Goal: Task Accomplishment & Management: Use online tool/utility

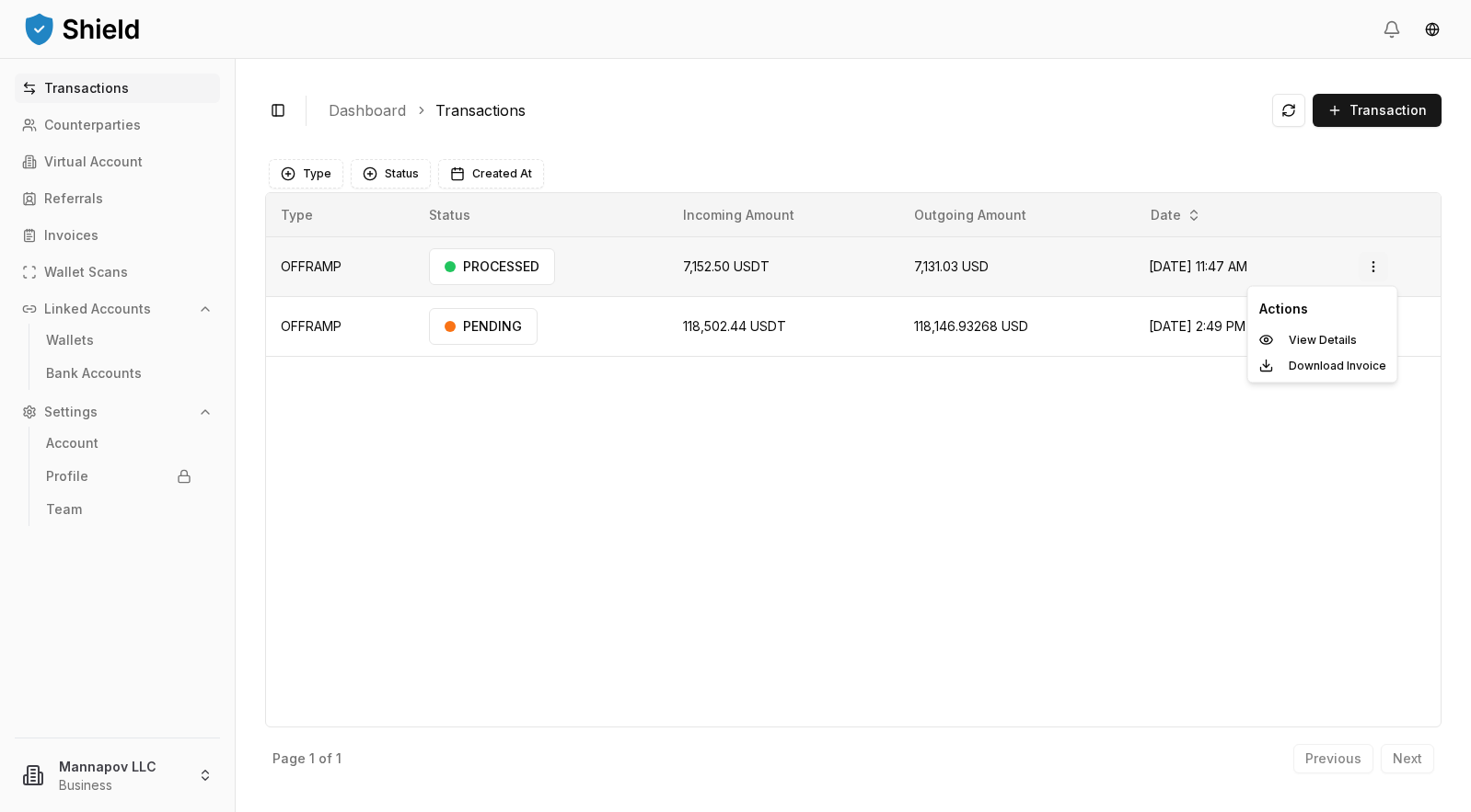
click at [1377, 263] on html "Transactions Counterparties Virtual Account Referrals Invoices Wallet Scans Lin…" at bounding box center [736, 406] width 1471 height 812
click at [1319, 345] on p "View Details" at bounding box center [1322, 341] width 68 height 11
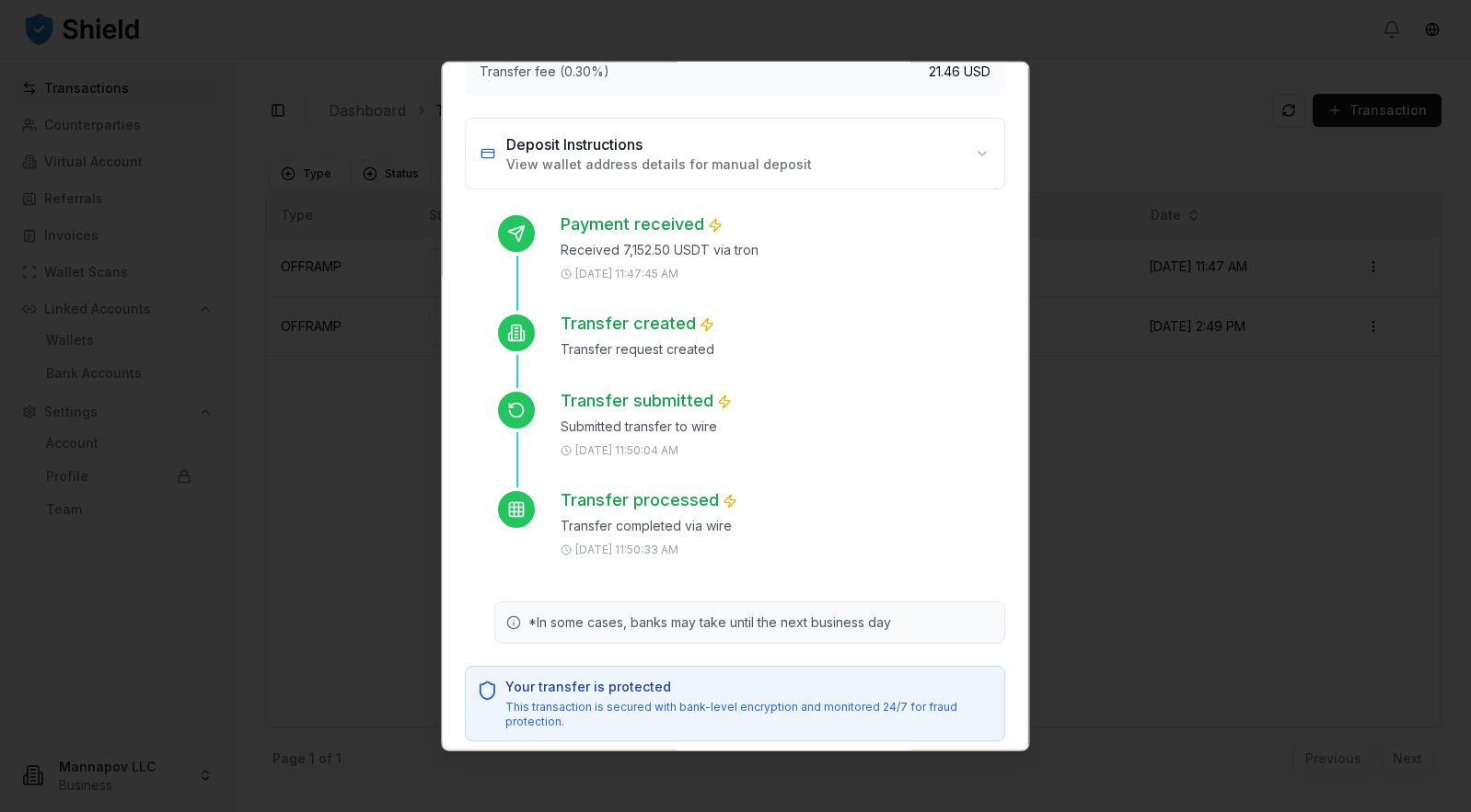
scroll to position [269, 0]
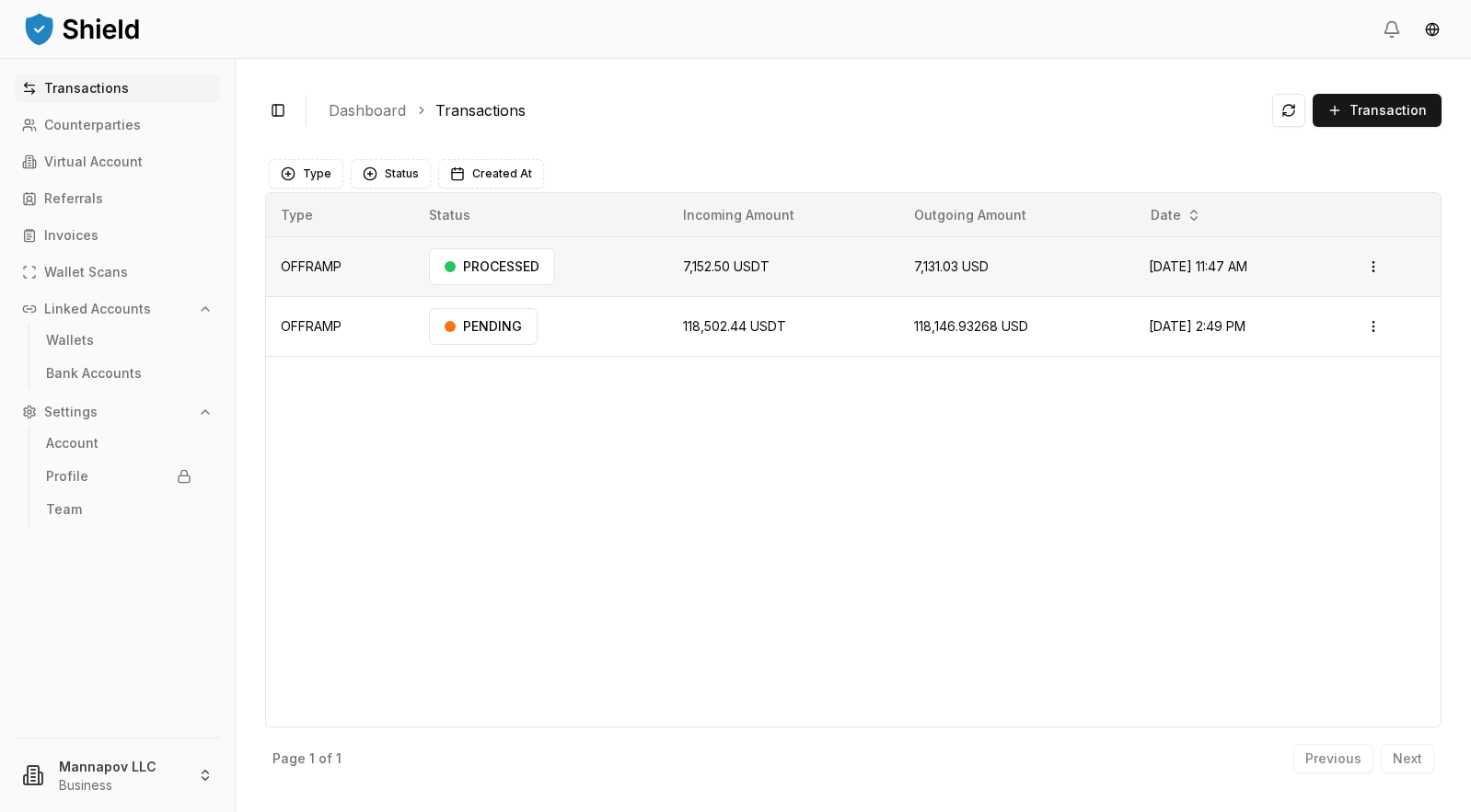
click at [779, 275] on td "7,152.50 USDT" at bounding box center [784, 267] width 231 height 60
click at [1378, 273] on html "Transactions Counterparties Virtual Account Referrals Invoices Wallet Scans Lin…" at bounding box center [736, 406] width 1471 height 812
click at [1326, 368] on p "Download Invoice" at bounding box center [1337, 366] width 98 height 11
click at [71, 272] on p "Wallet Scans" at bounding box center [86, 273] width 84 height 13
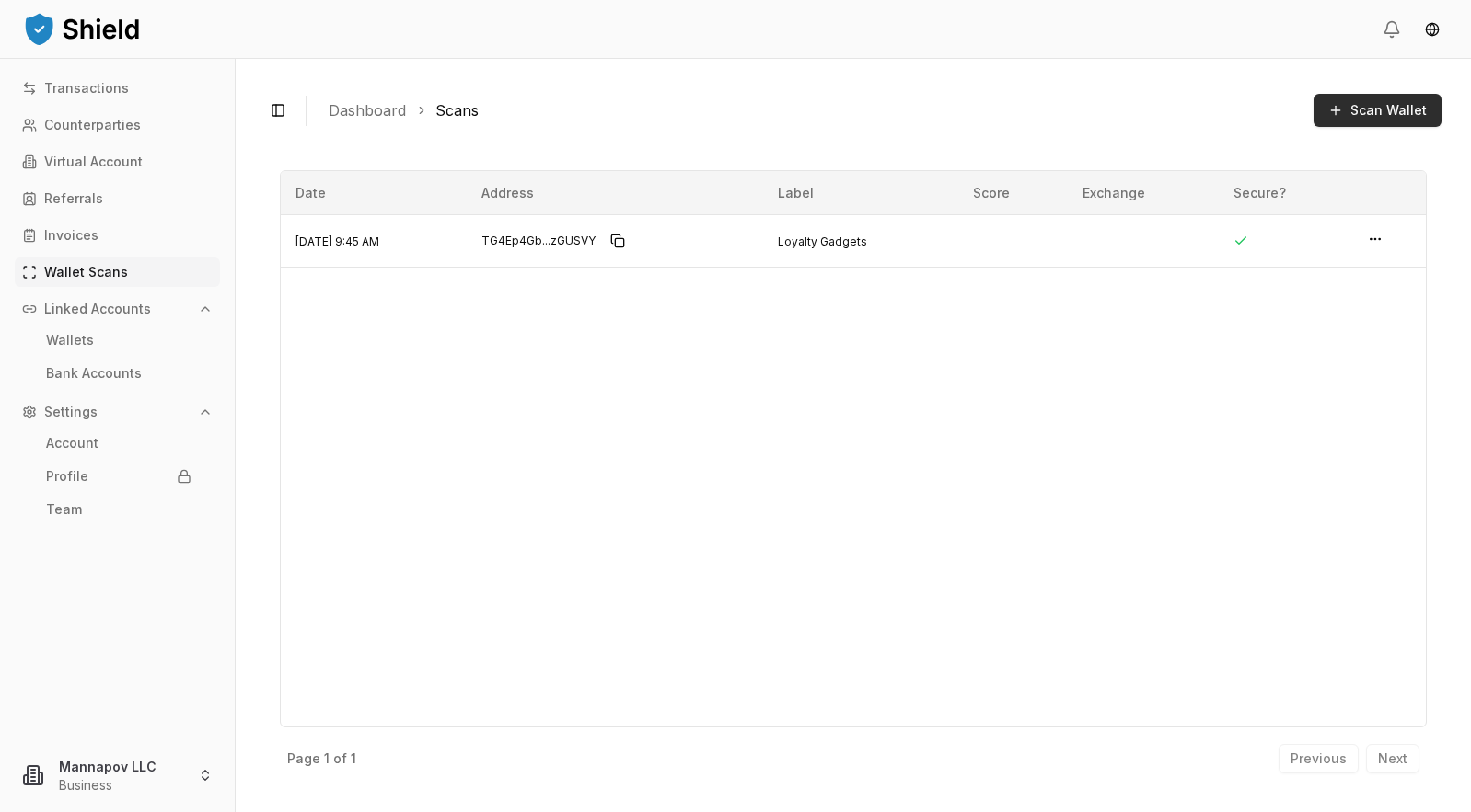
click at [1378, 109] on span "Scan Wallet" at bounding box center [1388, 111] width 77 height 18
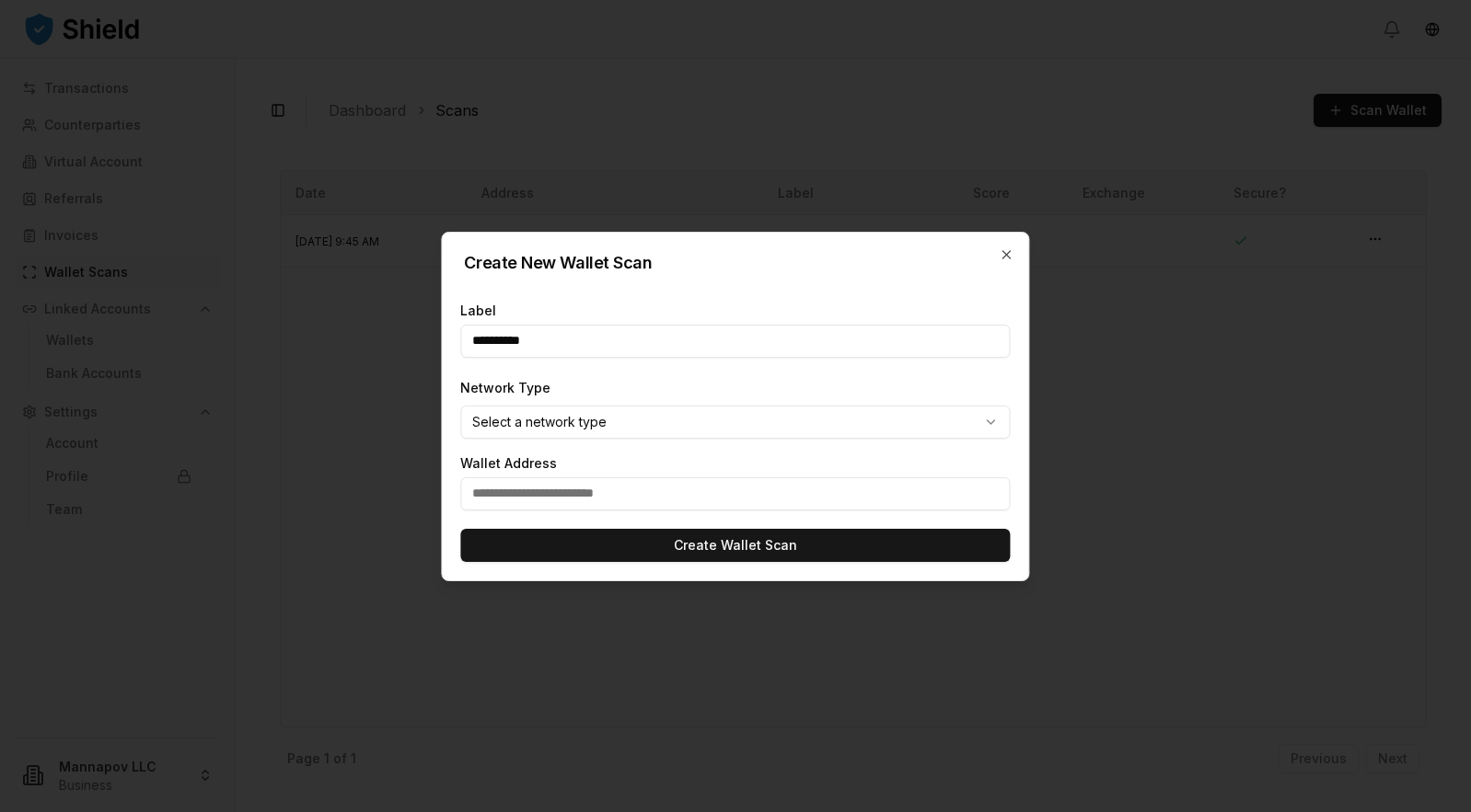
type input "**********"
click at [765, 423] on body "**********" at bounding box center [736, 406] width 1471 height 812
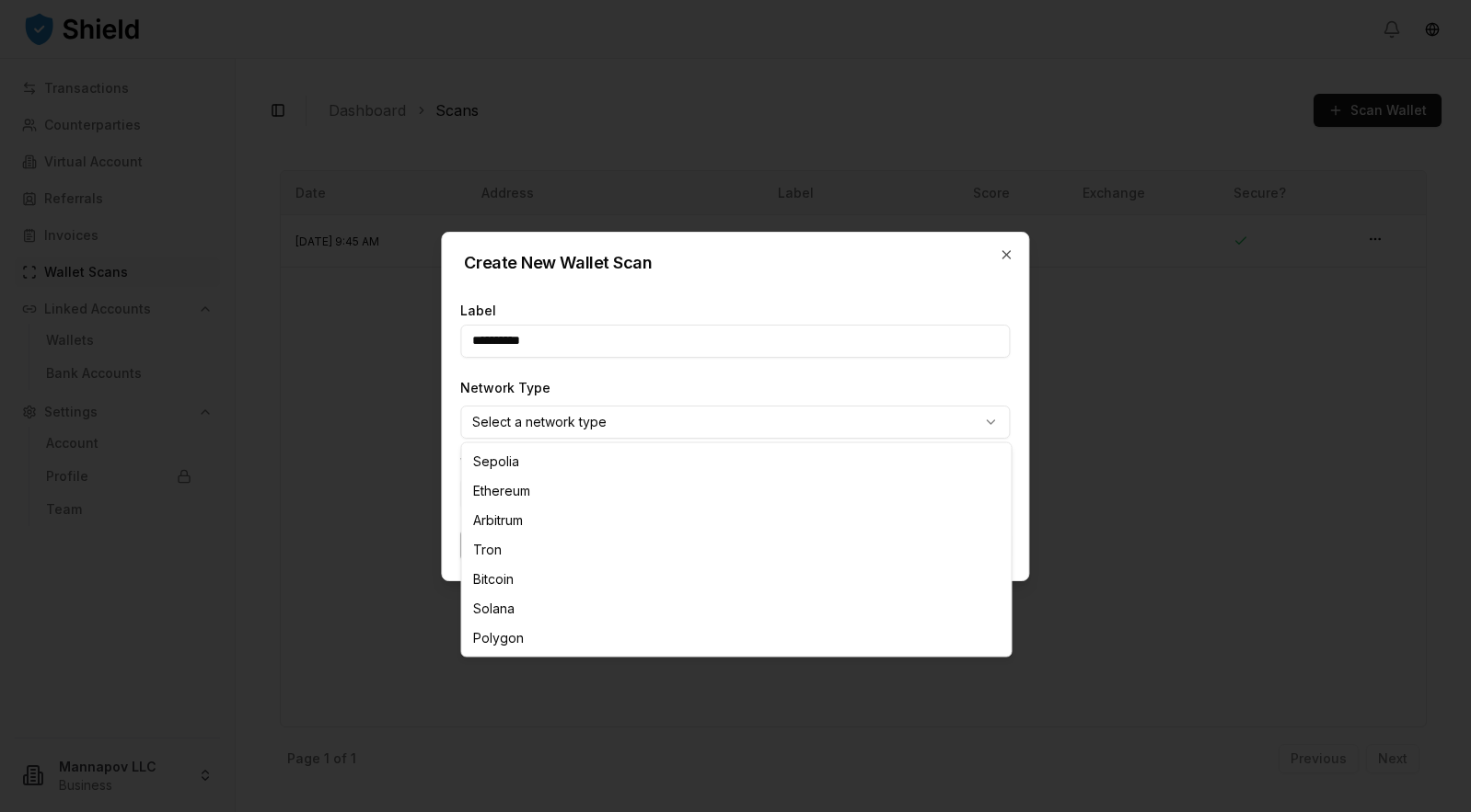
select select "****"
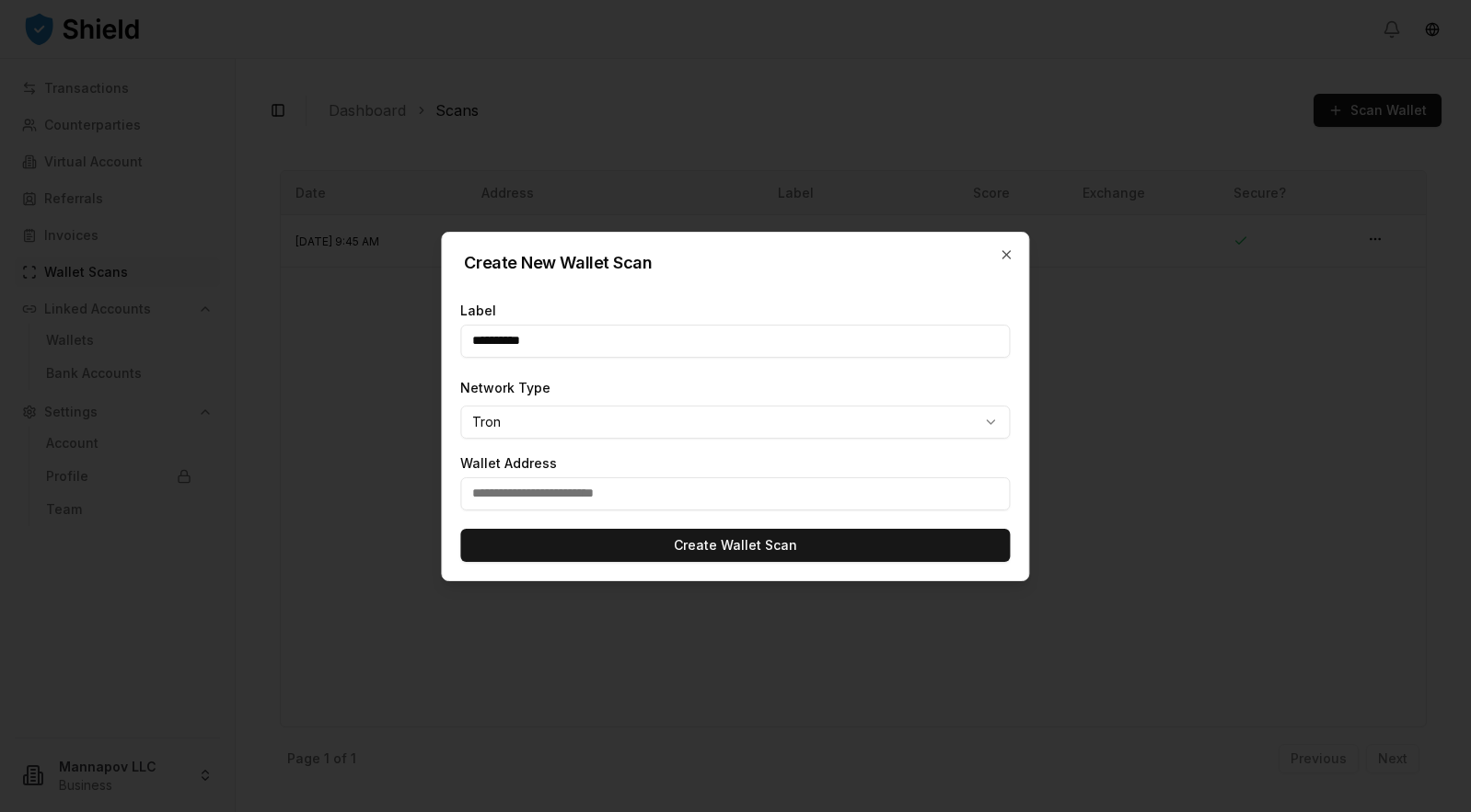
click at [622, 495] on input "text" at bounding box center [735, 494] width 550 height 33
paste input "**********"
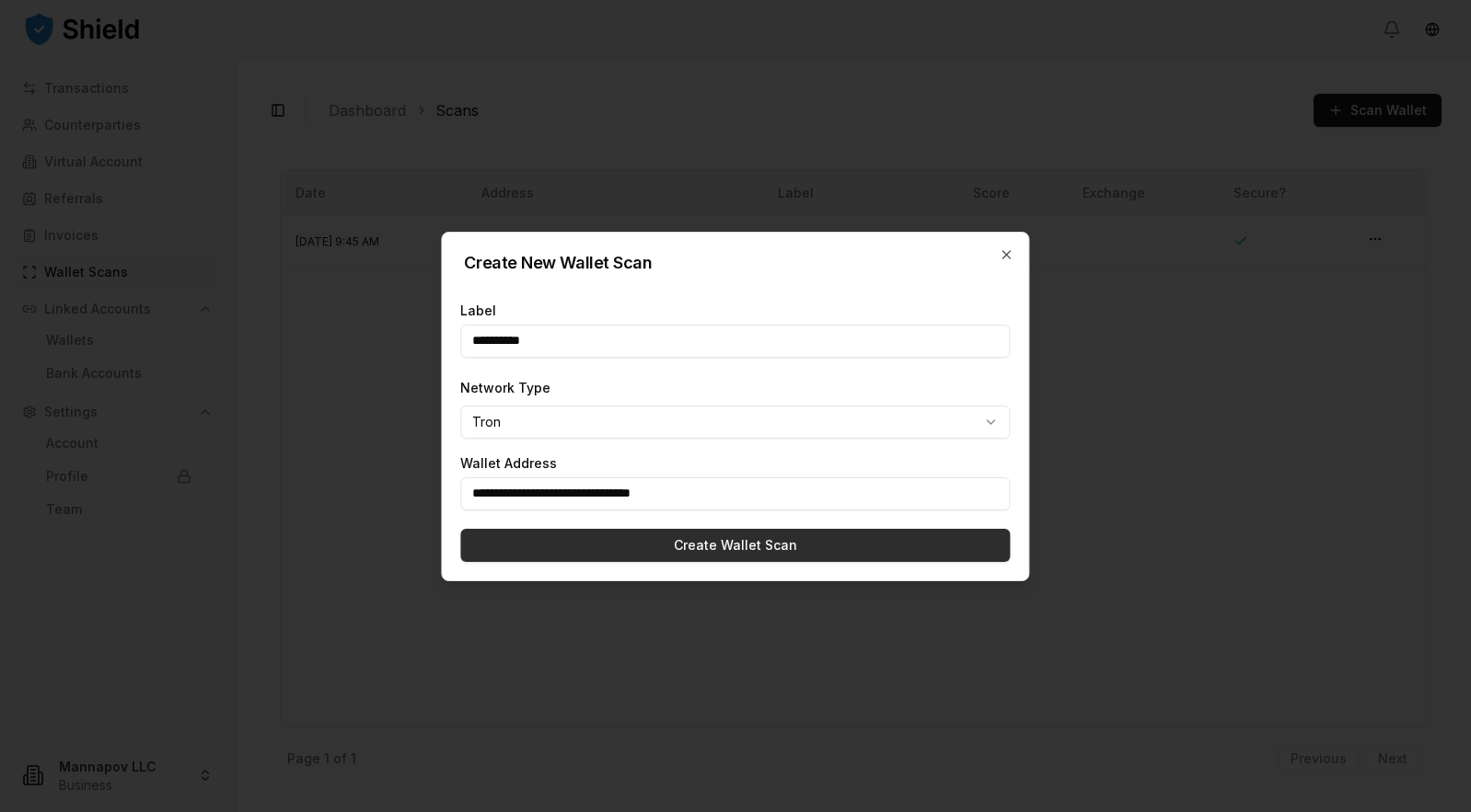
type input "**********"
click at [728, 551] on button "Create Wallet Scan" at bounding box center [735, 546] width 550 height 33
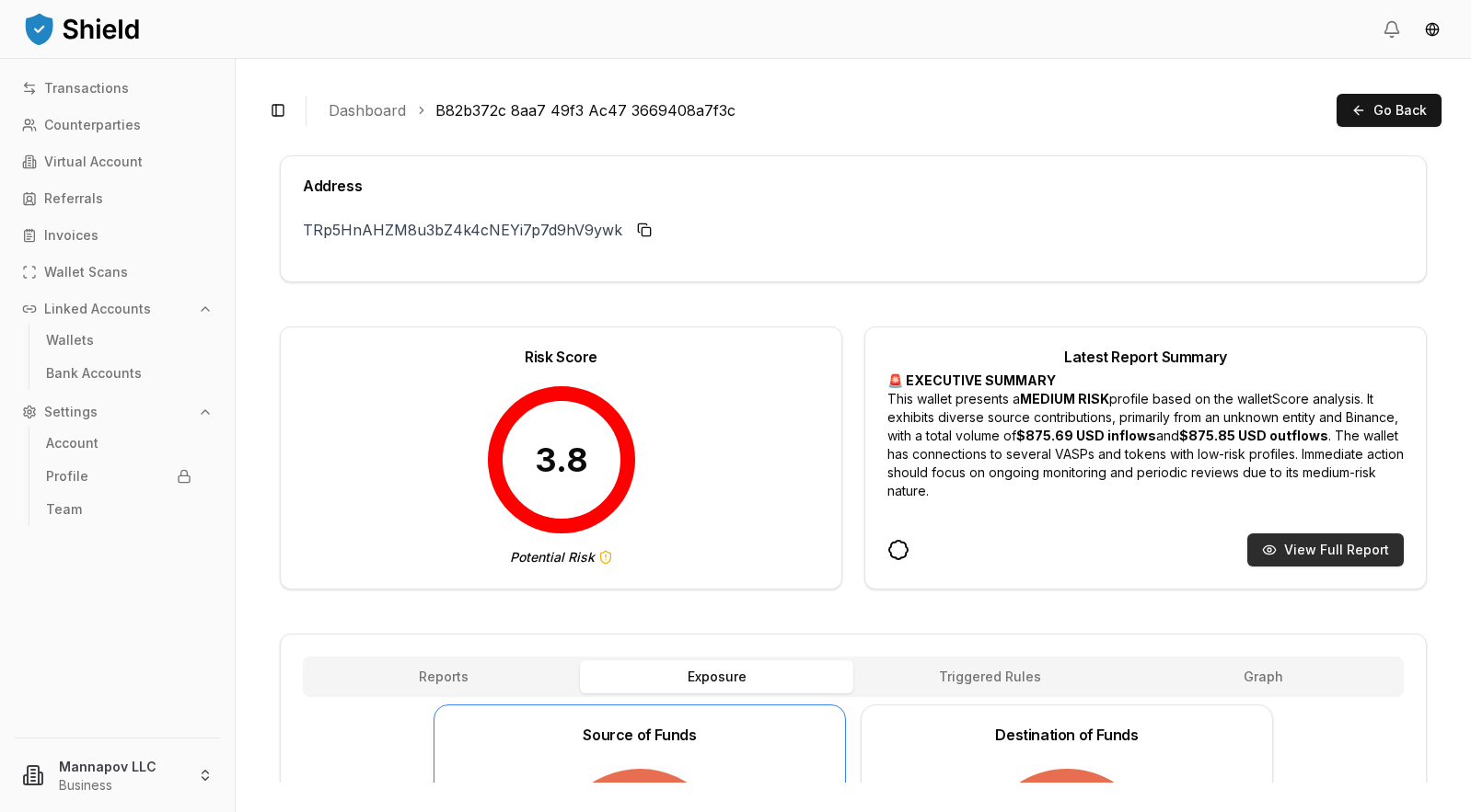
click at [1307, 548] on button "View Full Report" at bounding box center [1325, 551] width 156 height 33
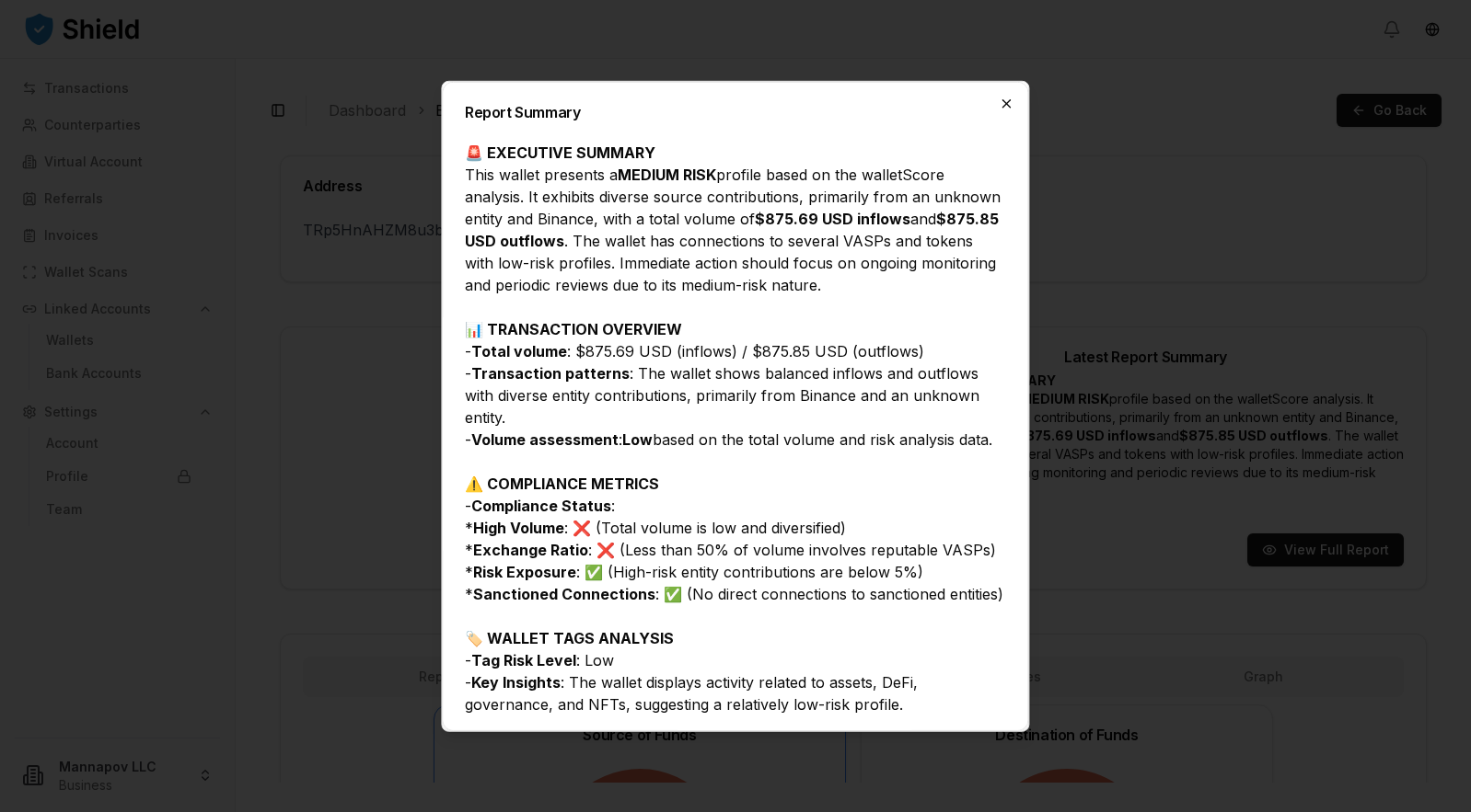
click at [1006, 108] on icon "button" at bounding box center [1007, 103] width 15 height 15
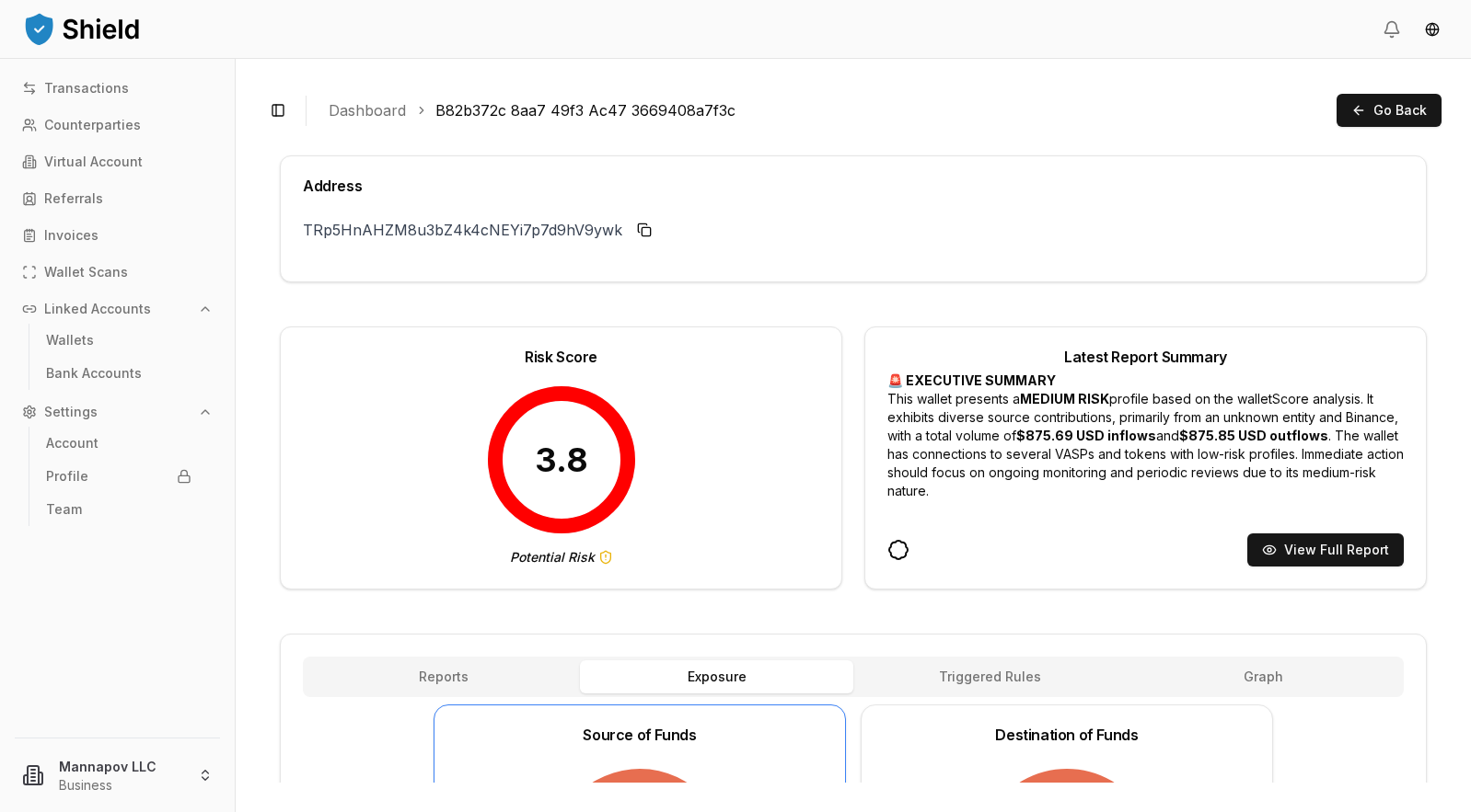
click at [390, 661] on button "Reports" at bounding box center [444, 677] width 274 height 33
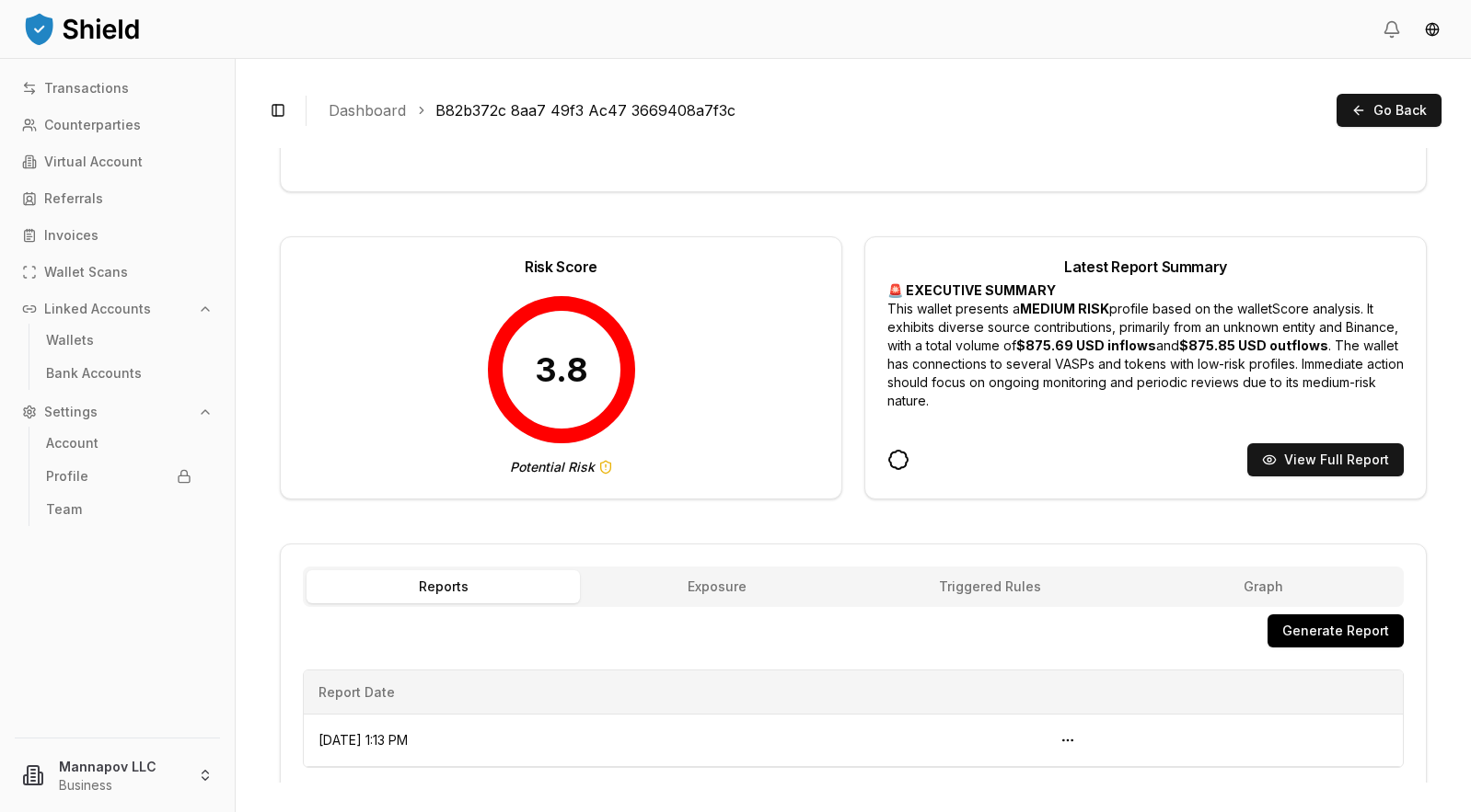
scroll to position [153, 0]
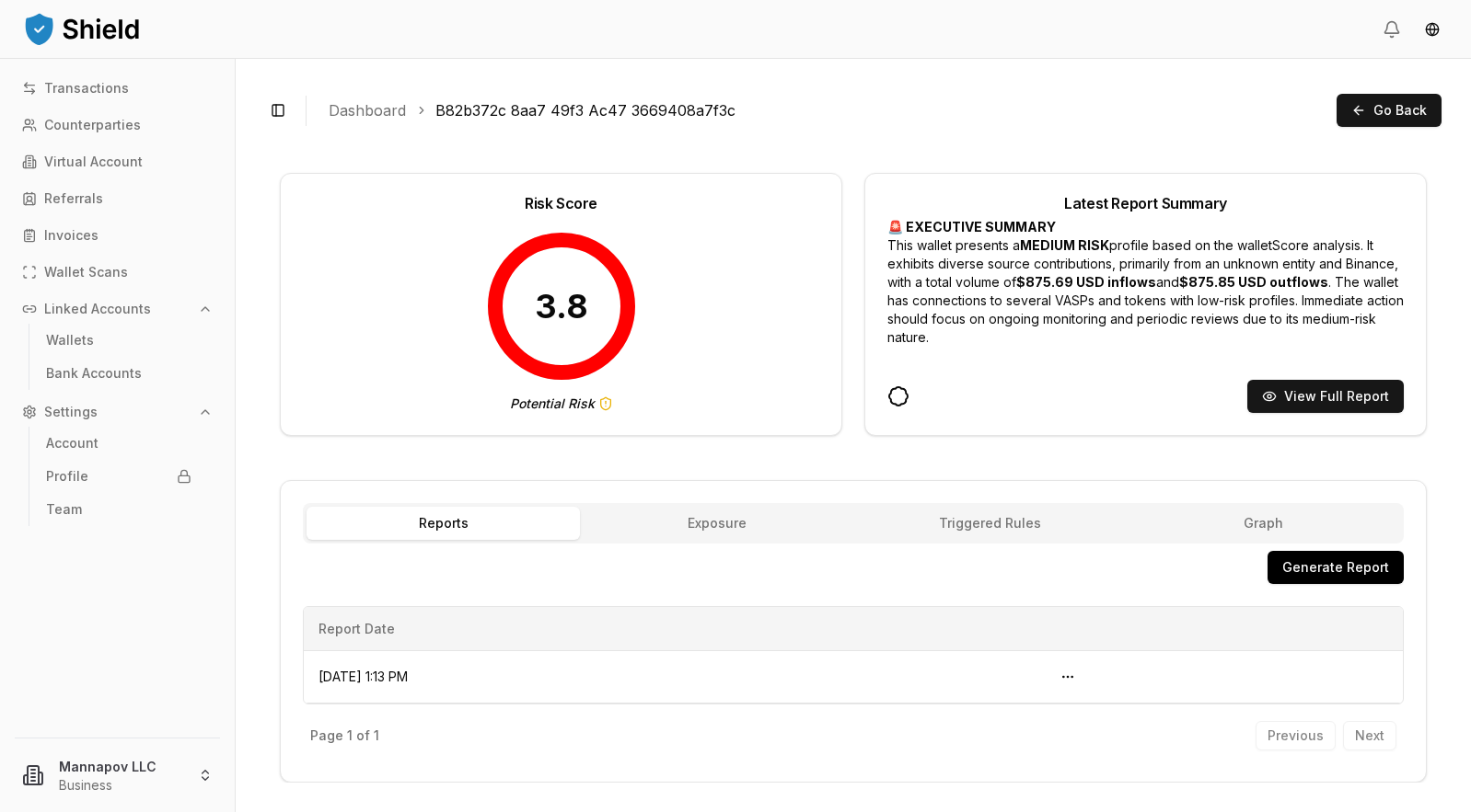
click at [1335, 565] on button "Generate Report" at bounding box center [1335, 568] width 136 height 33
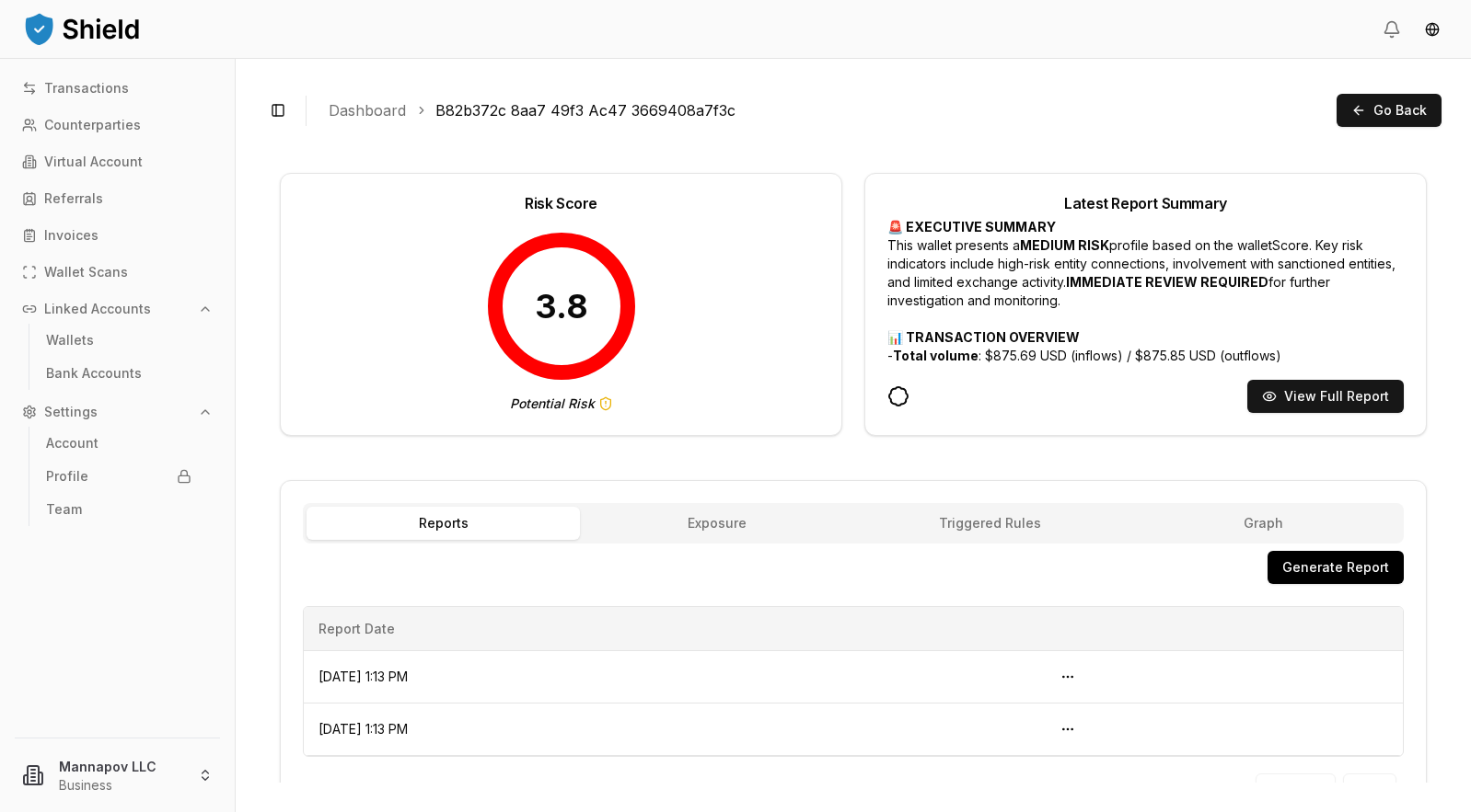
scroll to position [206, 0]
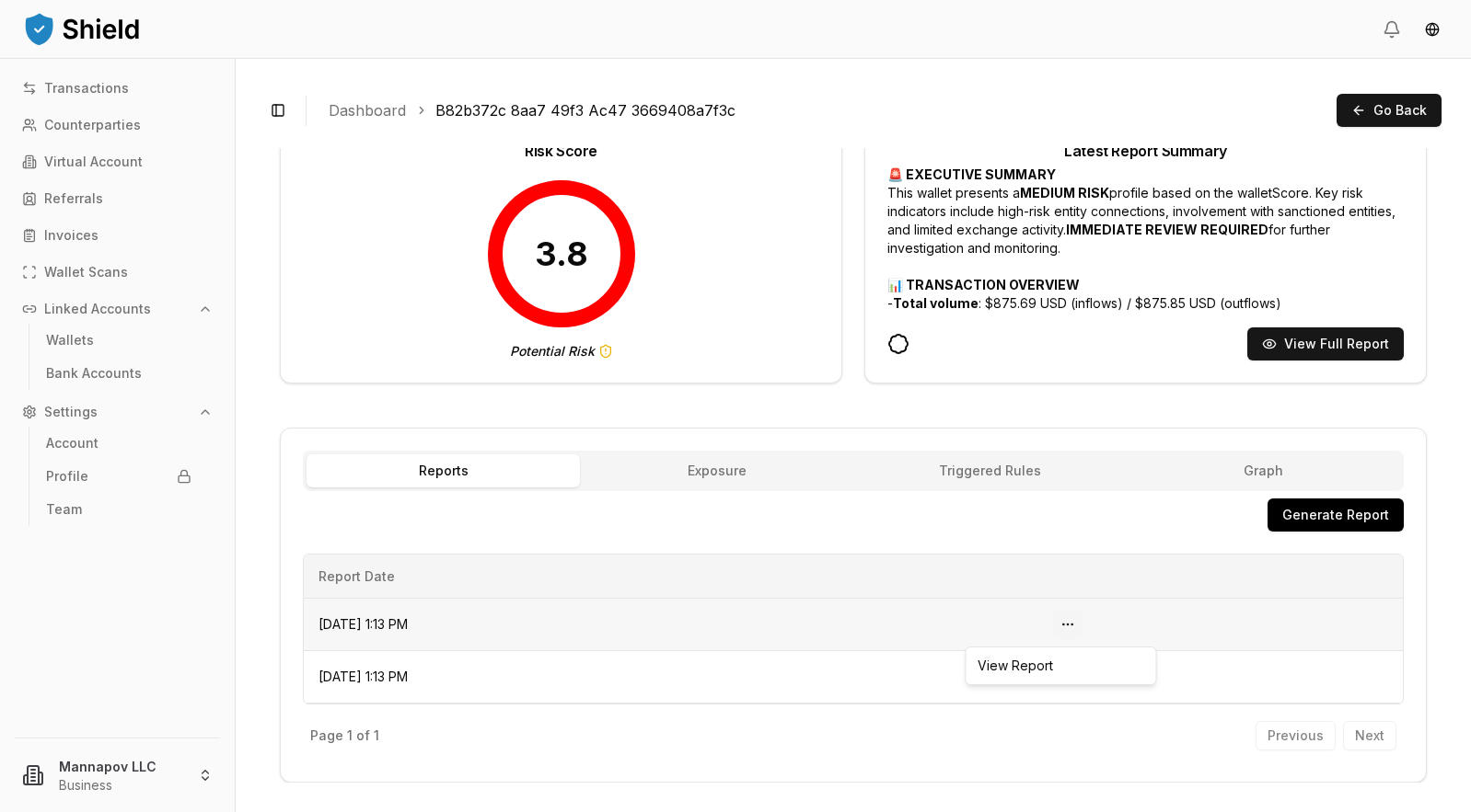
click at [1082, 622] on button "Open menu" at bounding box center [1067, 624] width 30 height 30
click at [1050, 667] on div "View Report" at bounding box center [1061, 666] width 182 height 30
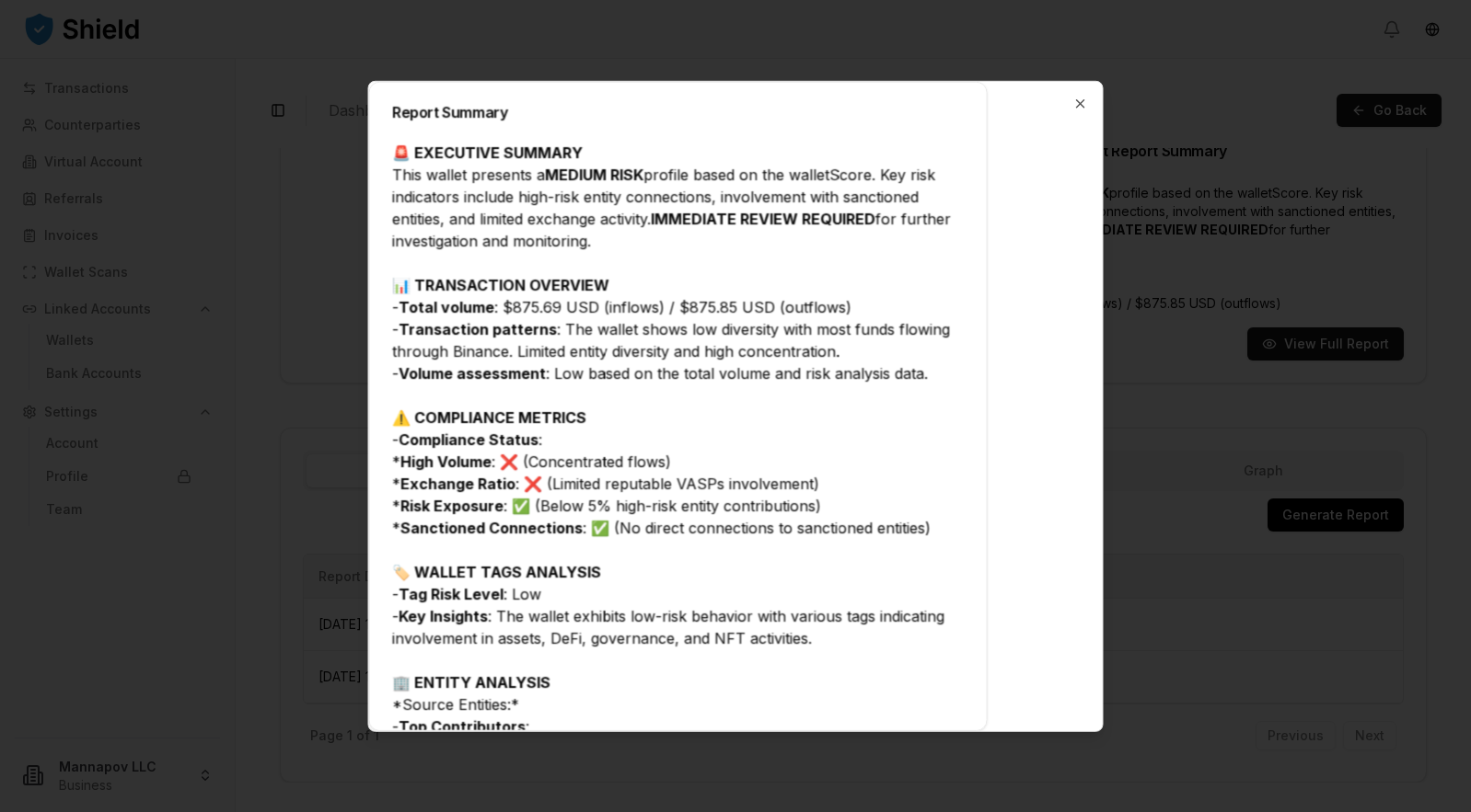
scroll to position [537, 0]
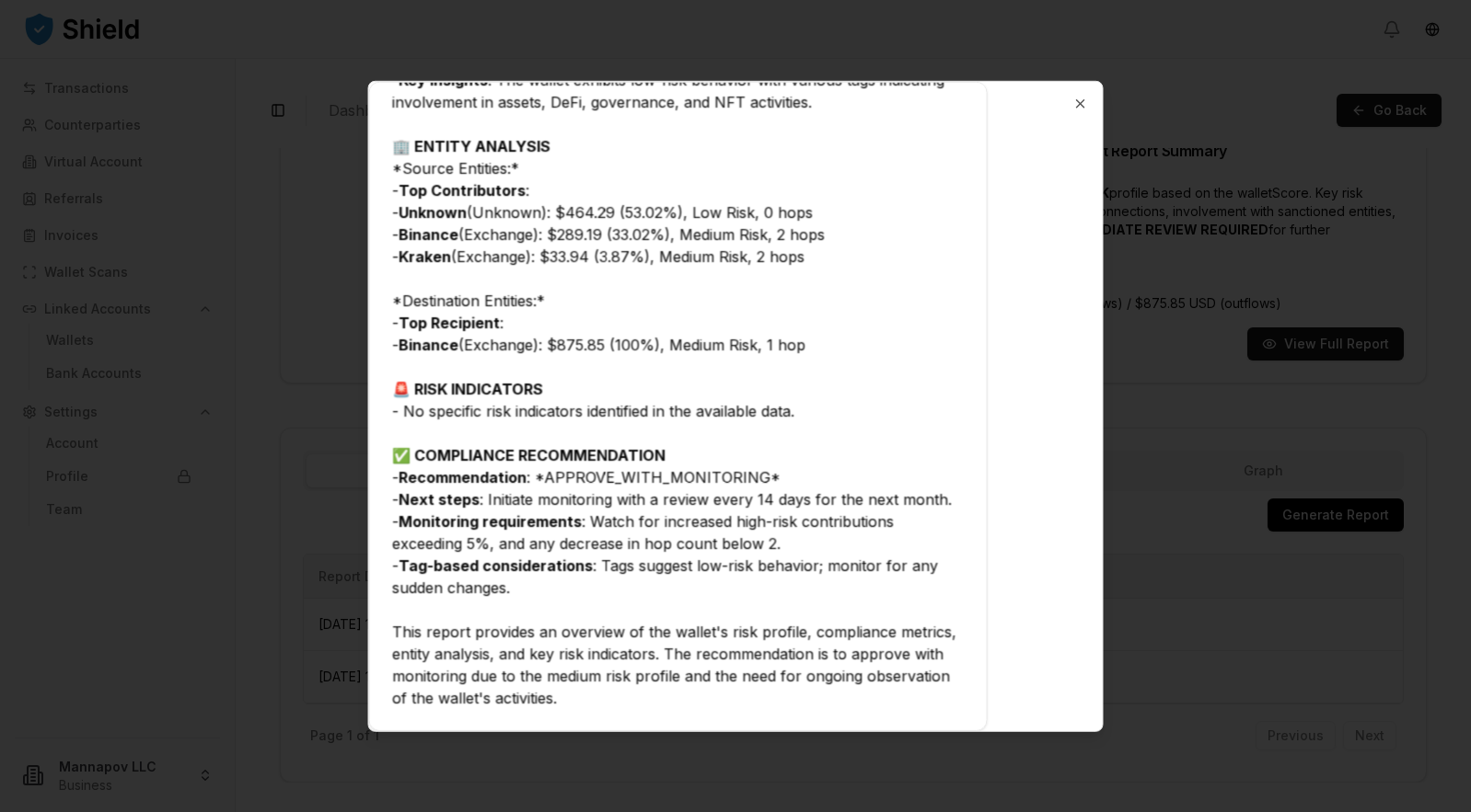
click at [582, 563] on strong "Tag-based considerations" at bounding box center [495, 565] width 194 height 18
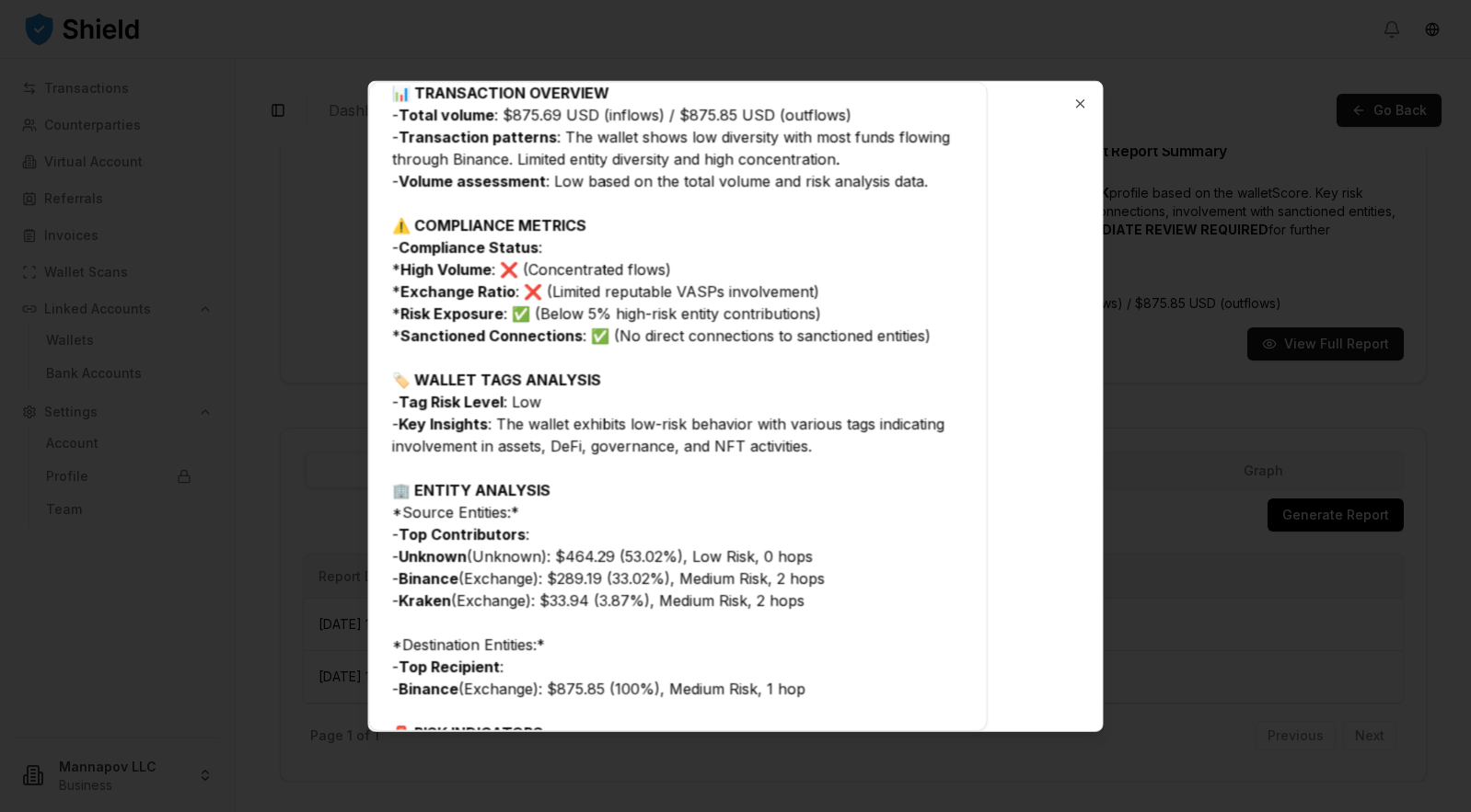
scroll to position [0, 0]
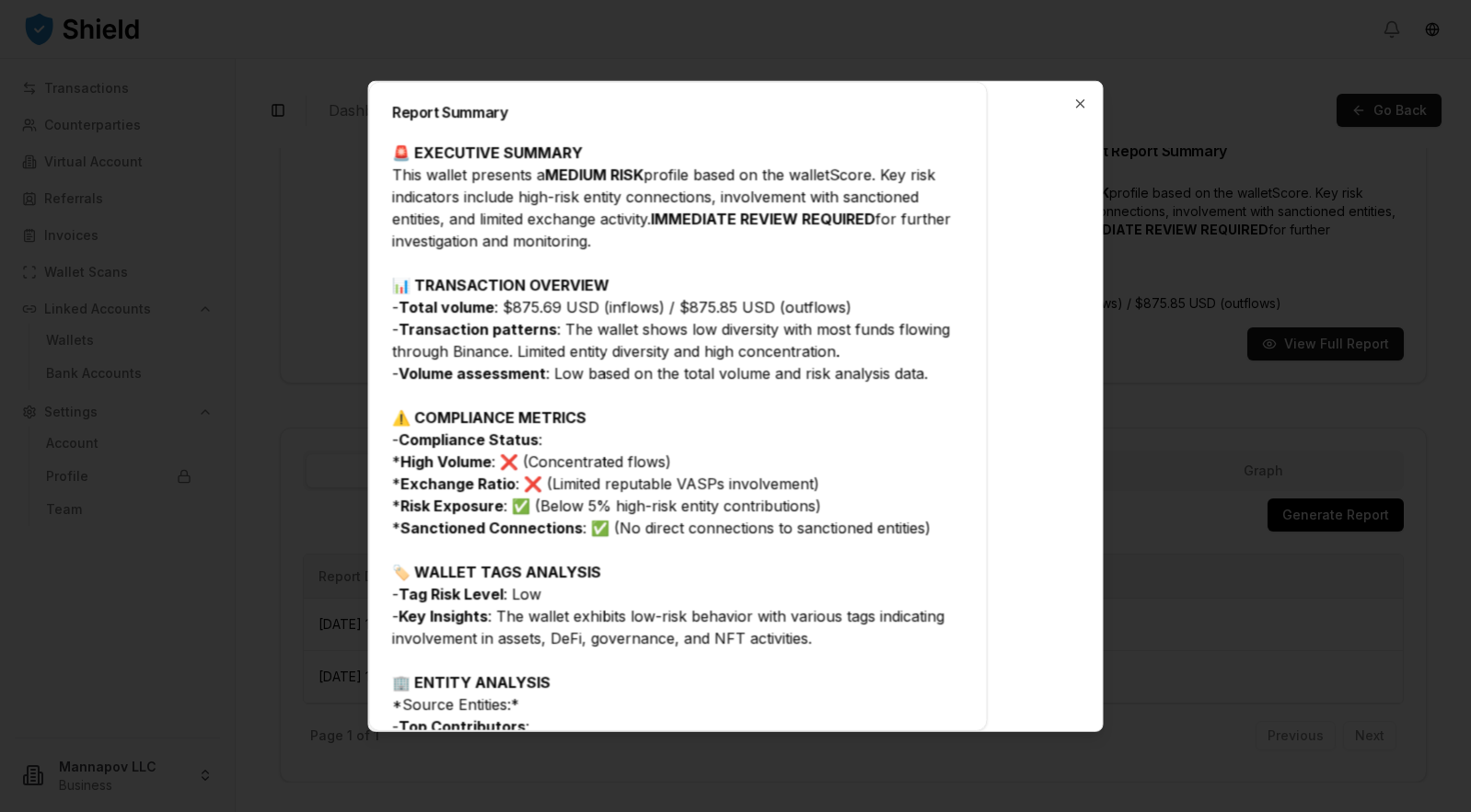
click at [612, 390] on div "🚨 EXECUTIVE SUMMARY This wallet presents a MEDIUM RISK profile based on the wal…" at bounding box center [678, 692] width 573 height 1104
click at [763, 339] on div "🚨 EXECUTIVE SUMMARY This wallet presents a MEDIUM RISK profile based on the wal…" at bounding box center [678, 692] width 573 height 1104
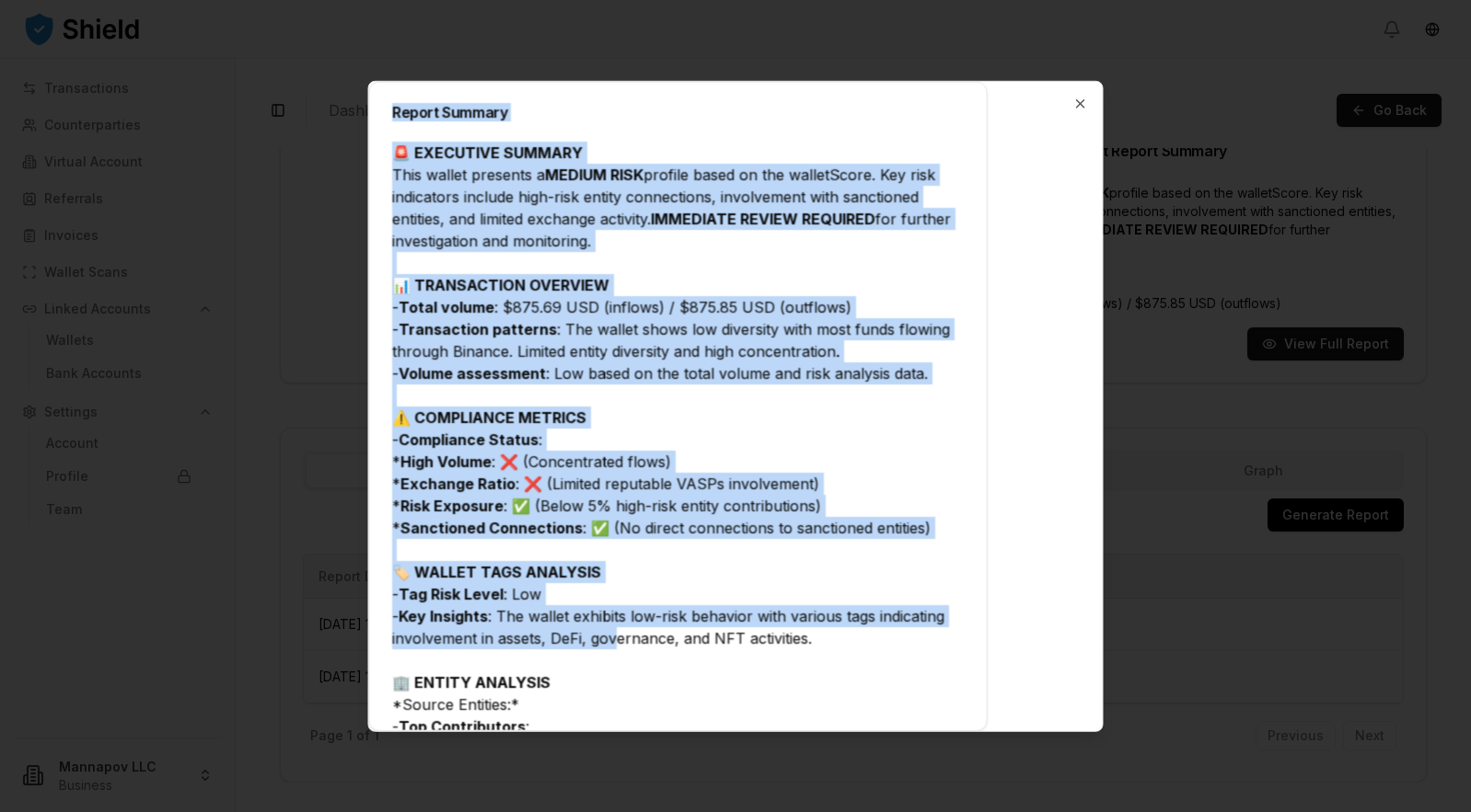
drag, startPoint x: 394, startPoint y: 111, endPoint x: 611, endPoint y: 646, distance: 577.3
click at [611, 646] on div "Report Summary 🚨 EXECUTIVE SUMMARY This wallet presents a MEDIUM RISK profile b…" at bounding box center [677, 406] width 618 height 649
click at [668, 488] on div "🚨 EXECUTIVE SUMMARY This wallet presents a MEDIUM RISK profile based on the wal…" at bounding box center [678, 692] width 573 height 1104
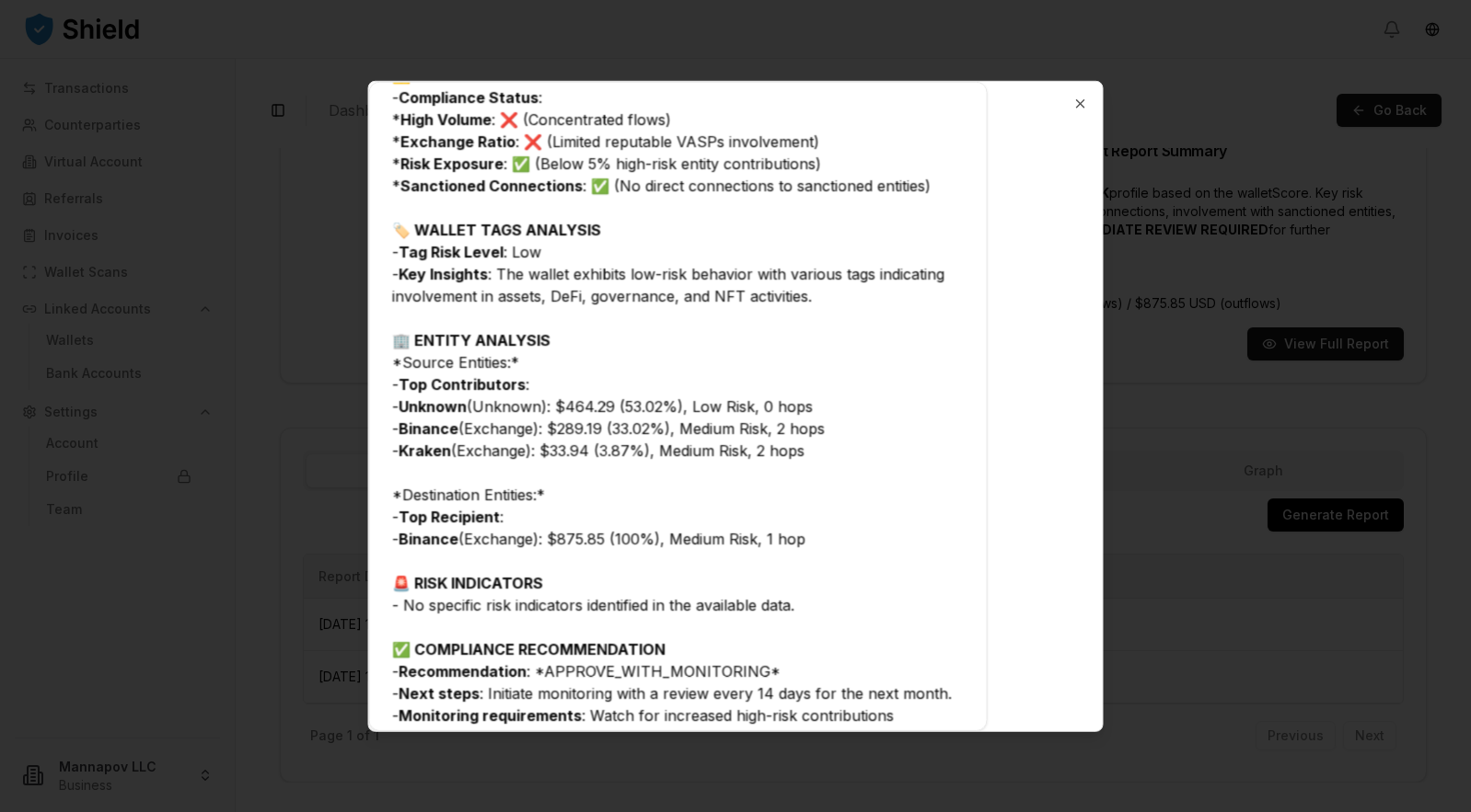
scroll to position [537, 0]
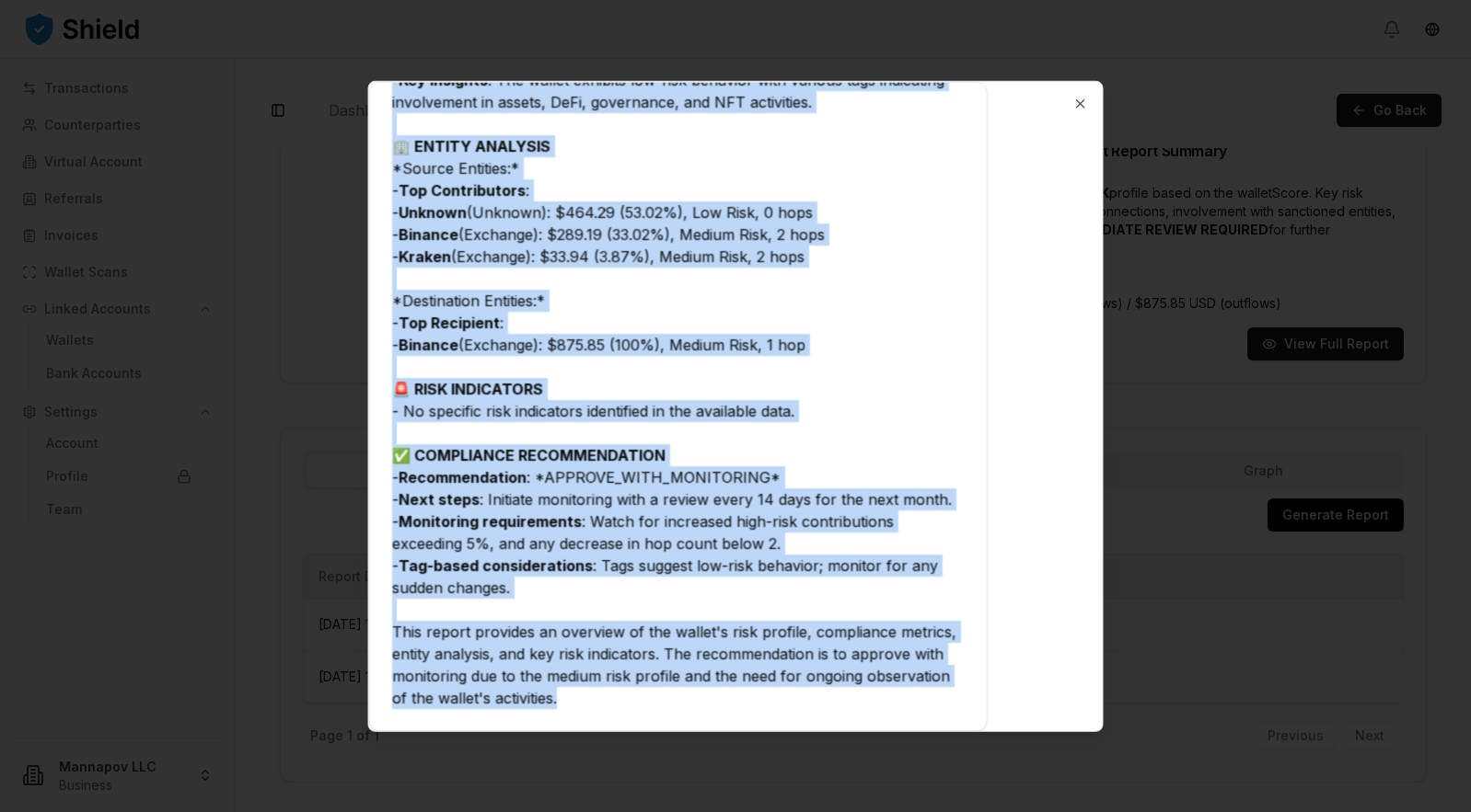
drag, startPoint x: 392, startPoint y: 115, endPoint x: 642, endPoint y: 715, distance: 650.0
click at [642, 715] on div "Report Summary 🚨 EXECUTIVE SUMMARY This wallet presents a MEDIUM RISK profile b…" at bounding box center [677, 406] width 618 height 649
copy div "Loremi Dolorsi 🚨 AMETCONSE ADIPISC Elit seddoe temporin u LABORE ETDO magnaal e…"
click at [1079, 100] on icon "button" at bounding box center [1080, 103] width 15 height 15
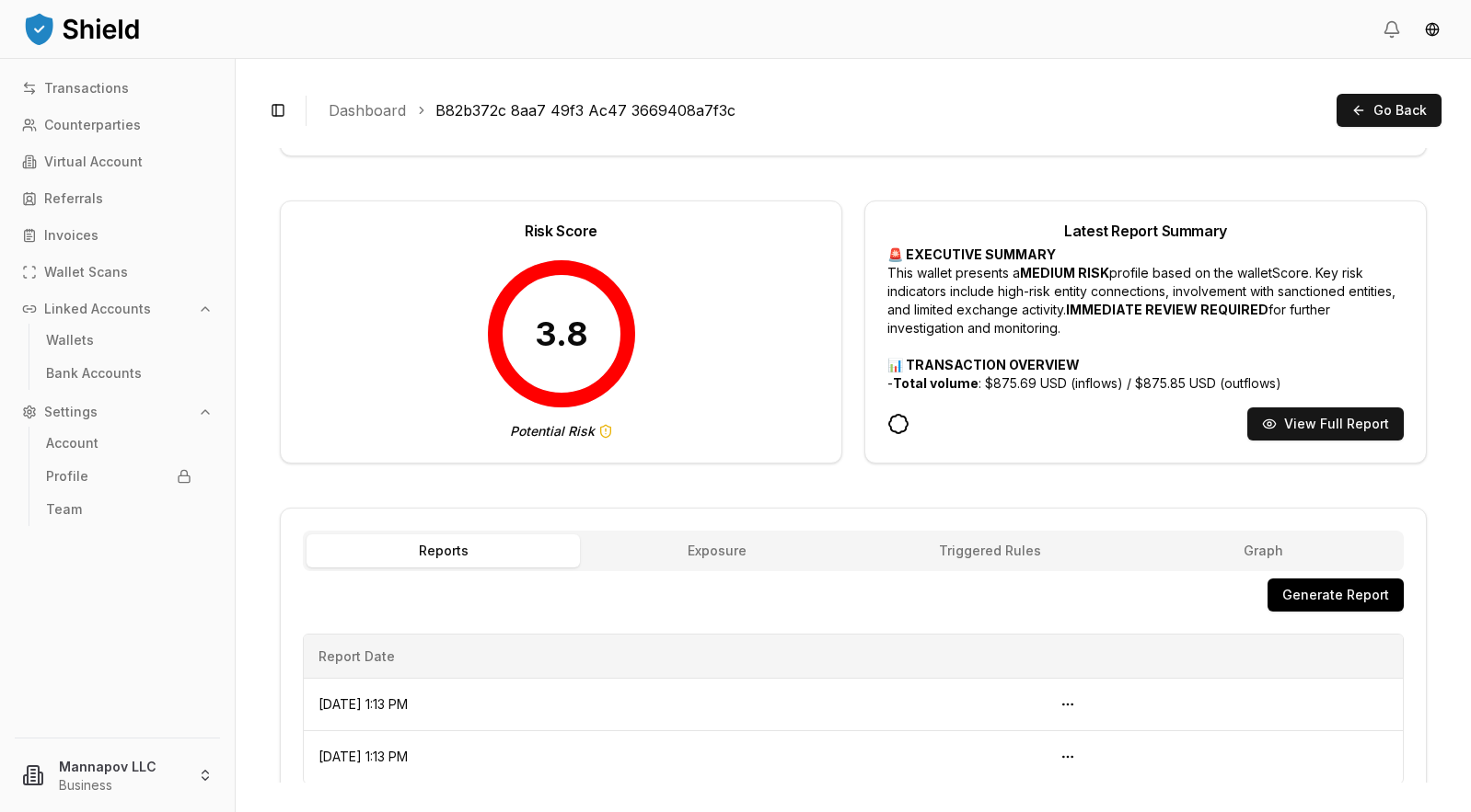
scroll to position [115, 0]
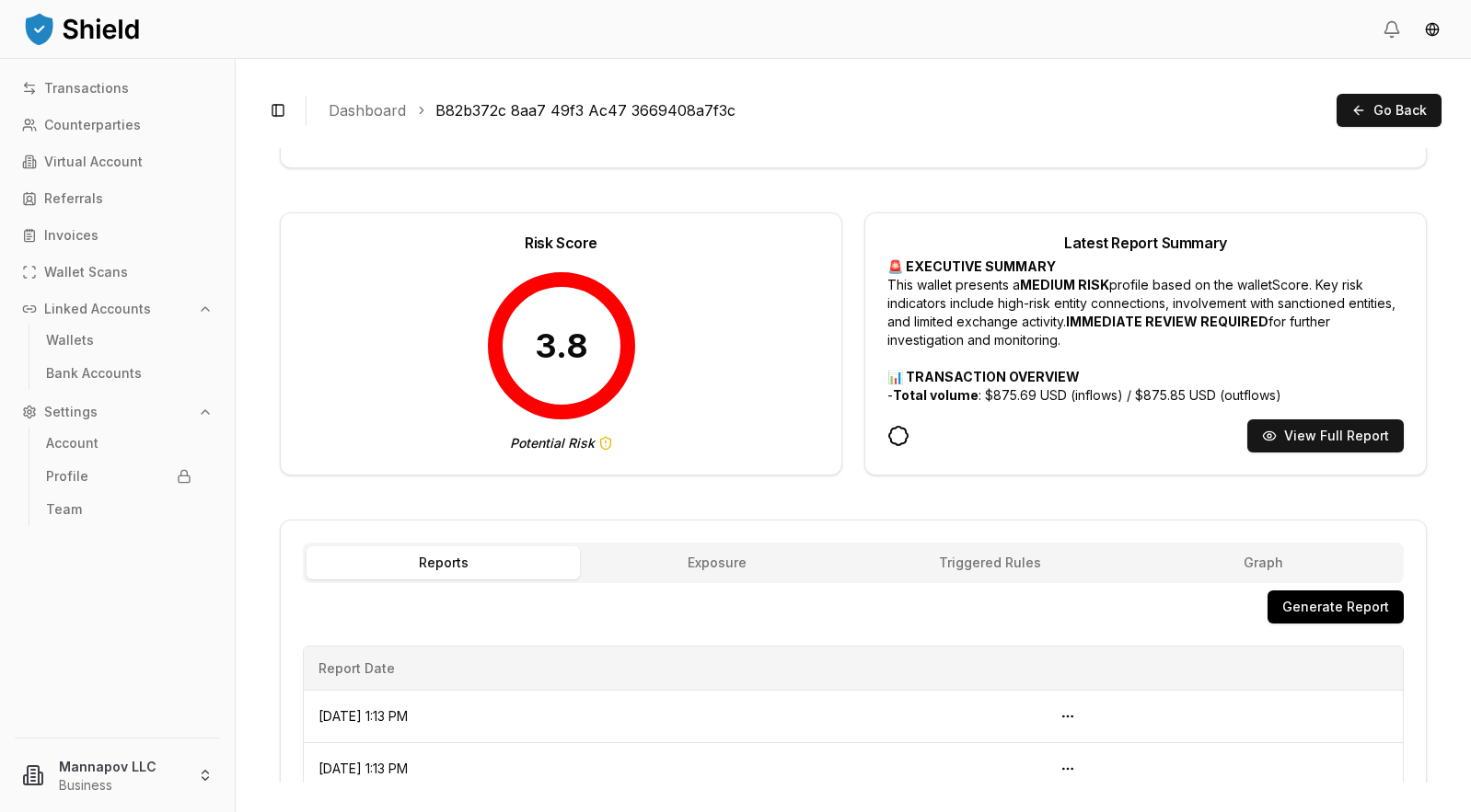
click at [894, 437] on icon "[DATE]T18:13:57.835Z" at bounding box center [898, 436] width 22 height 22
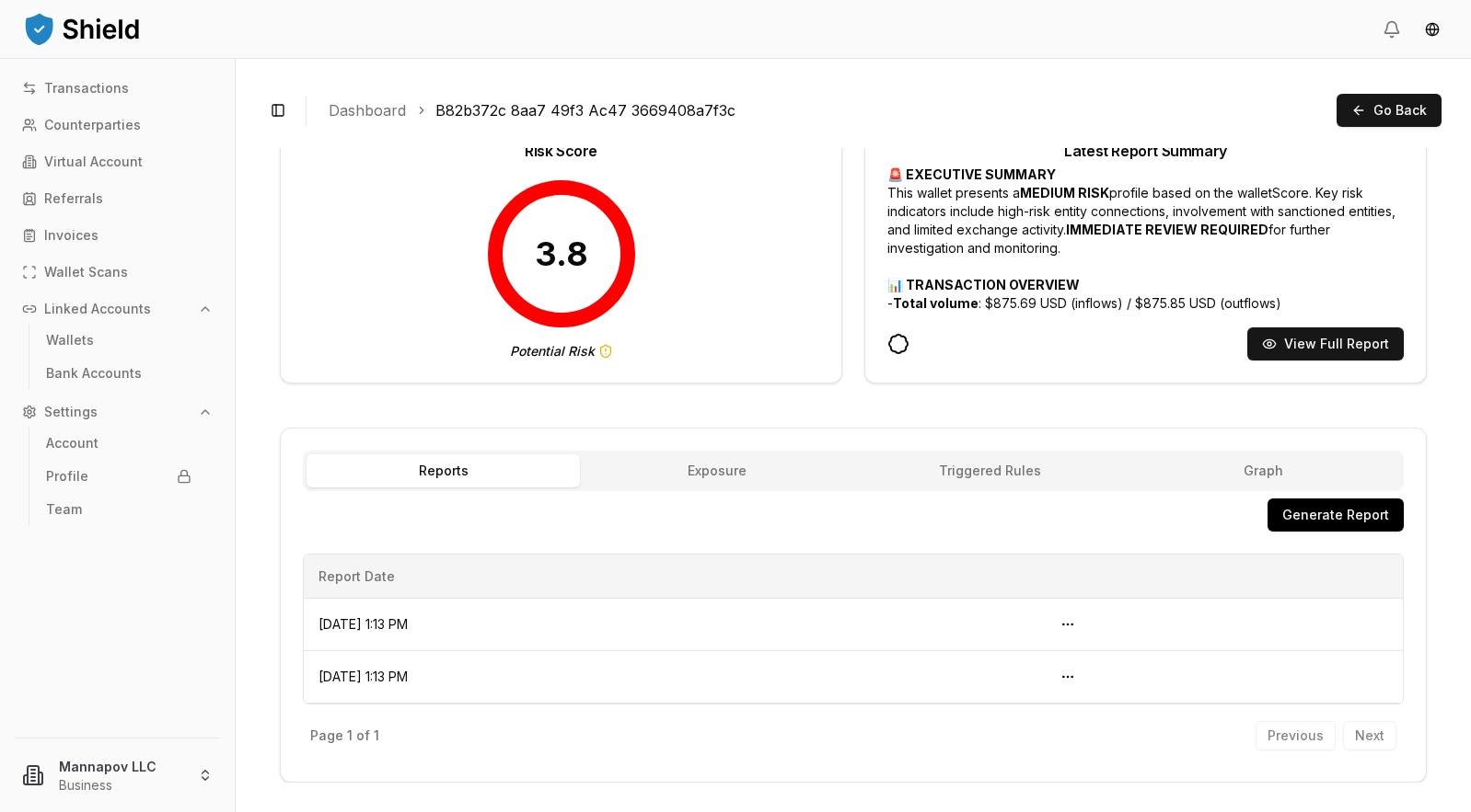
scroll to position [0, 0]
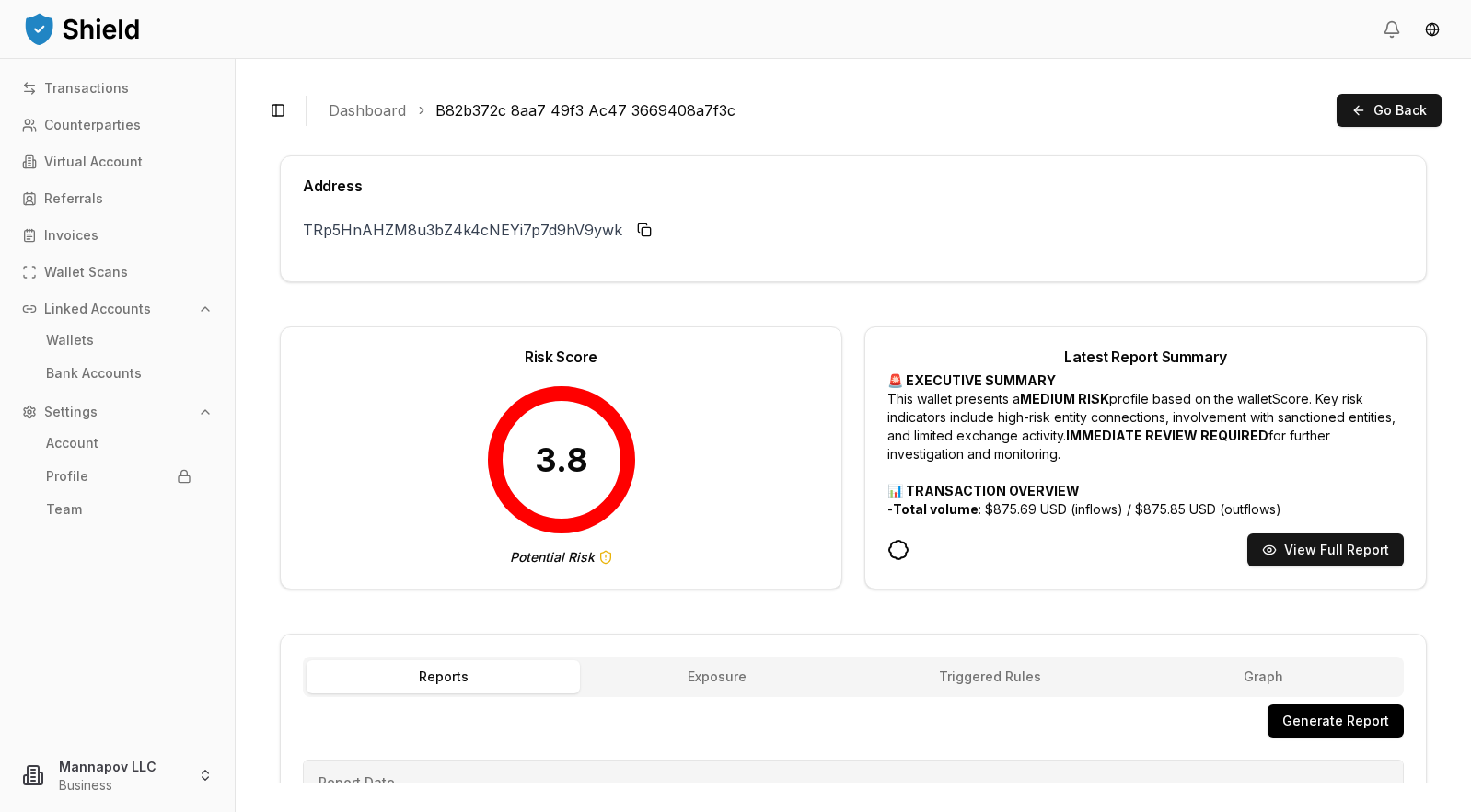
click at [372, 114] on link "Dashboard" at bounding box center [368, 111] width 78 height 22
click at [405, 112] on ol "Dashboard B82b372c 8aa7 49f3 Ac47 3669408a7f3c" at bounding box center [825, 111] width 993 height 22
click at [69, 273] on p "Wallet Scans" at bounding box center [86, 273] width 84 height 13
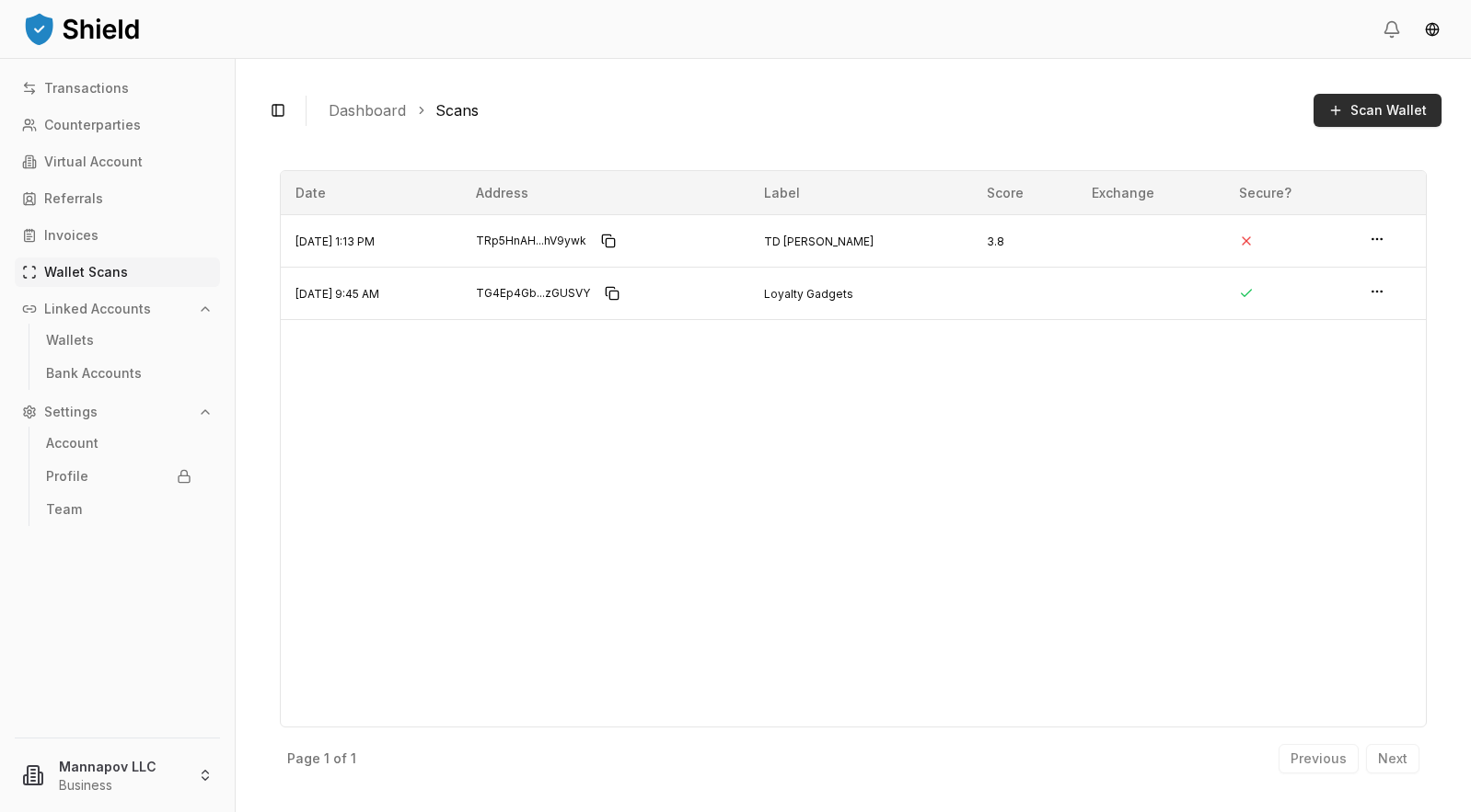
click at [1376, 115] on span "Scan Wallet" at bounding box center [1388, 111] width 77 height 18
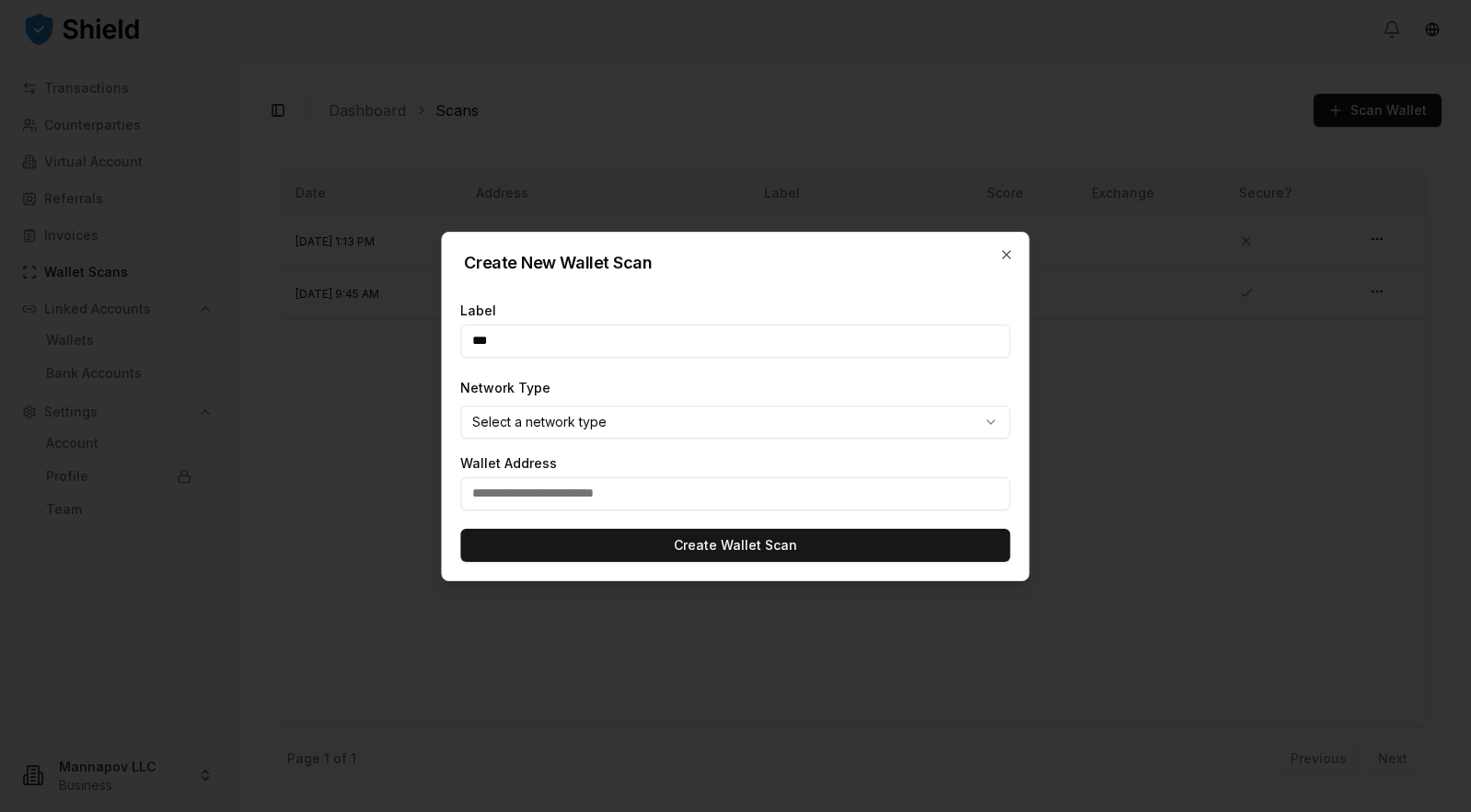
type input "***"
paste input "**********"
type input "**********"
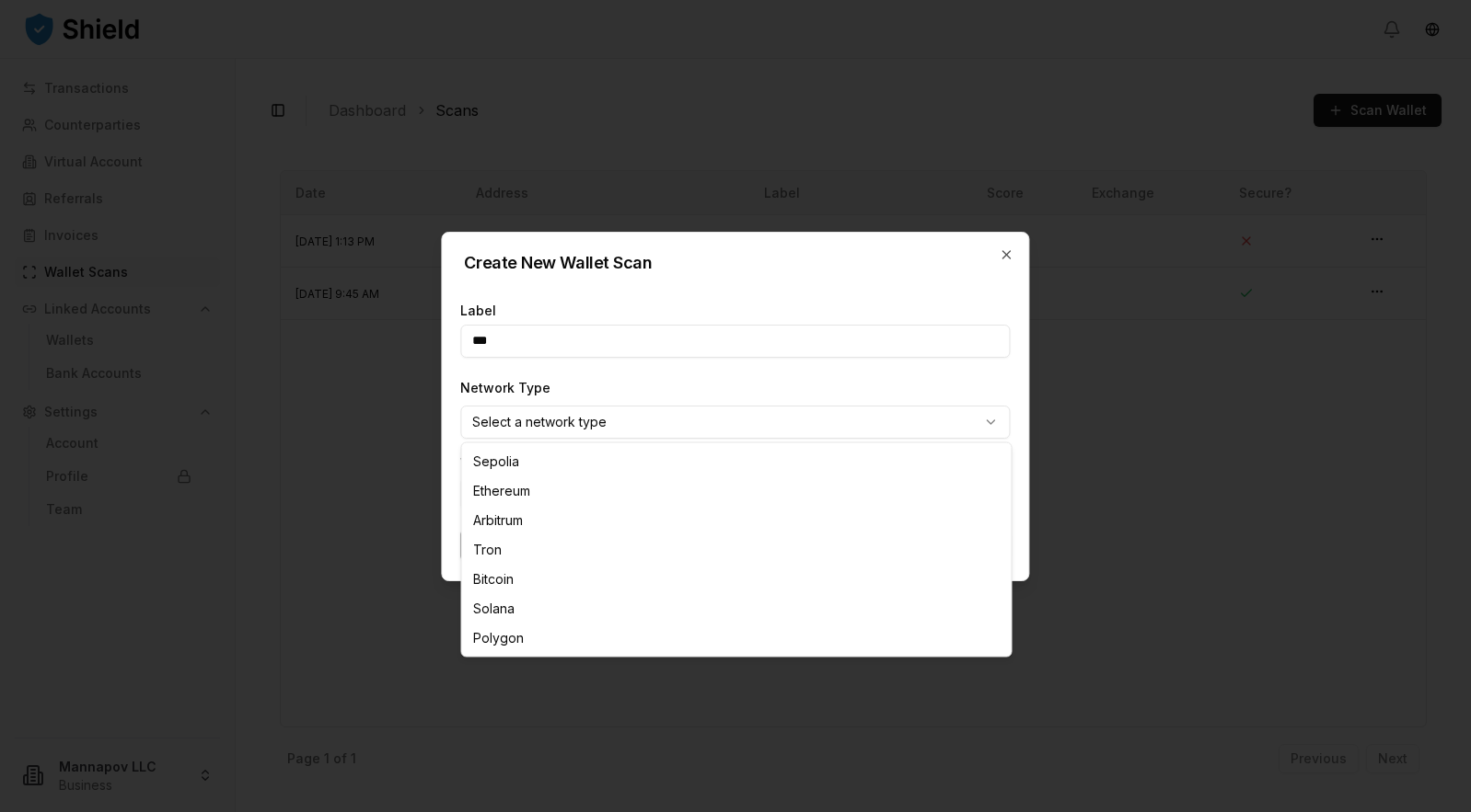
click at [604, 432] on body "**********" at bounding box center [736, 406] width 1471 height 812
select select "****"
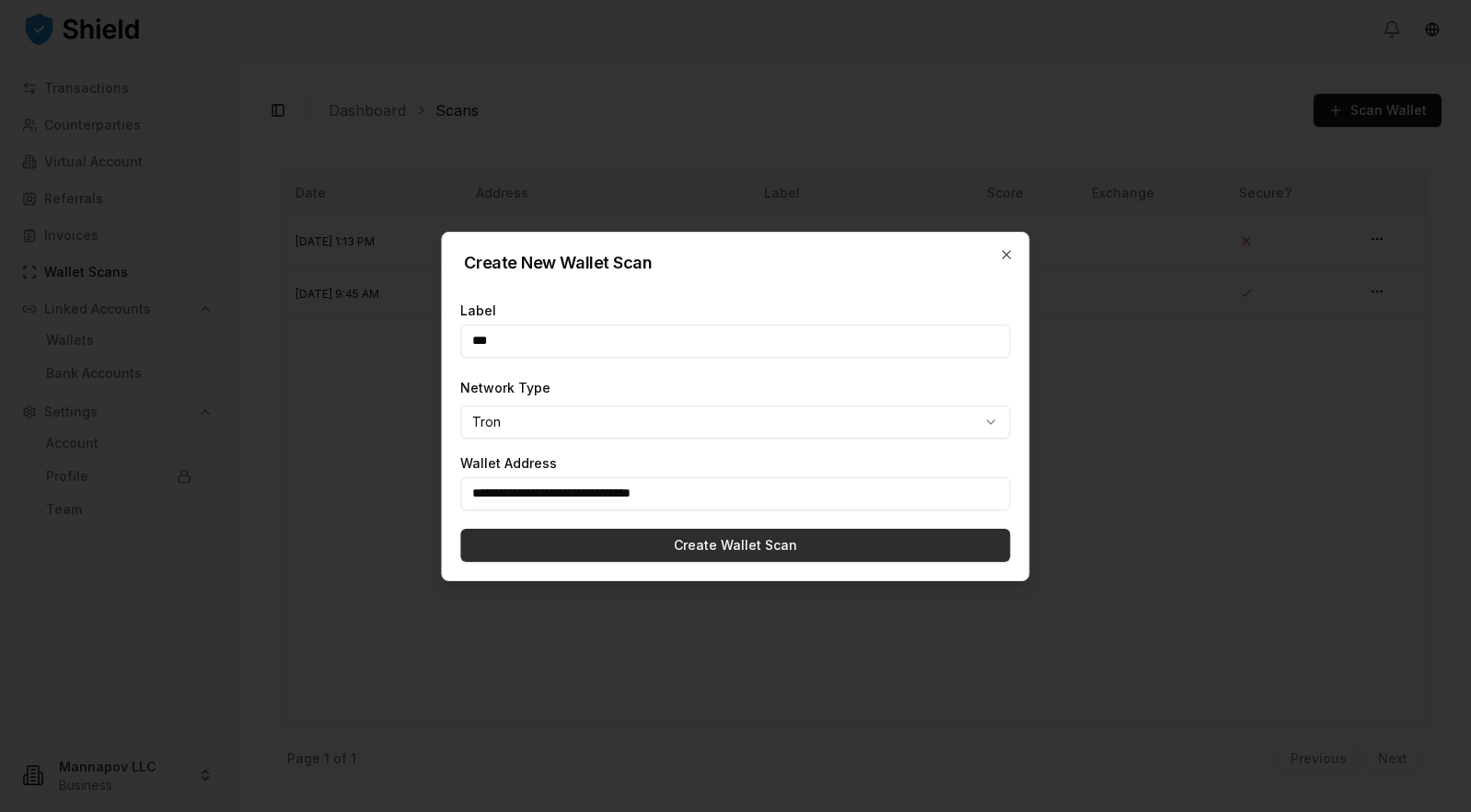
click at [800, 545] on button "Create Wallet Scan" at bounding box center [735, 546] width 550 height 33
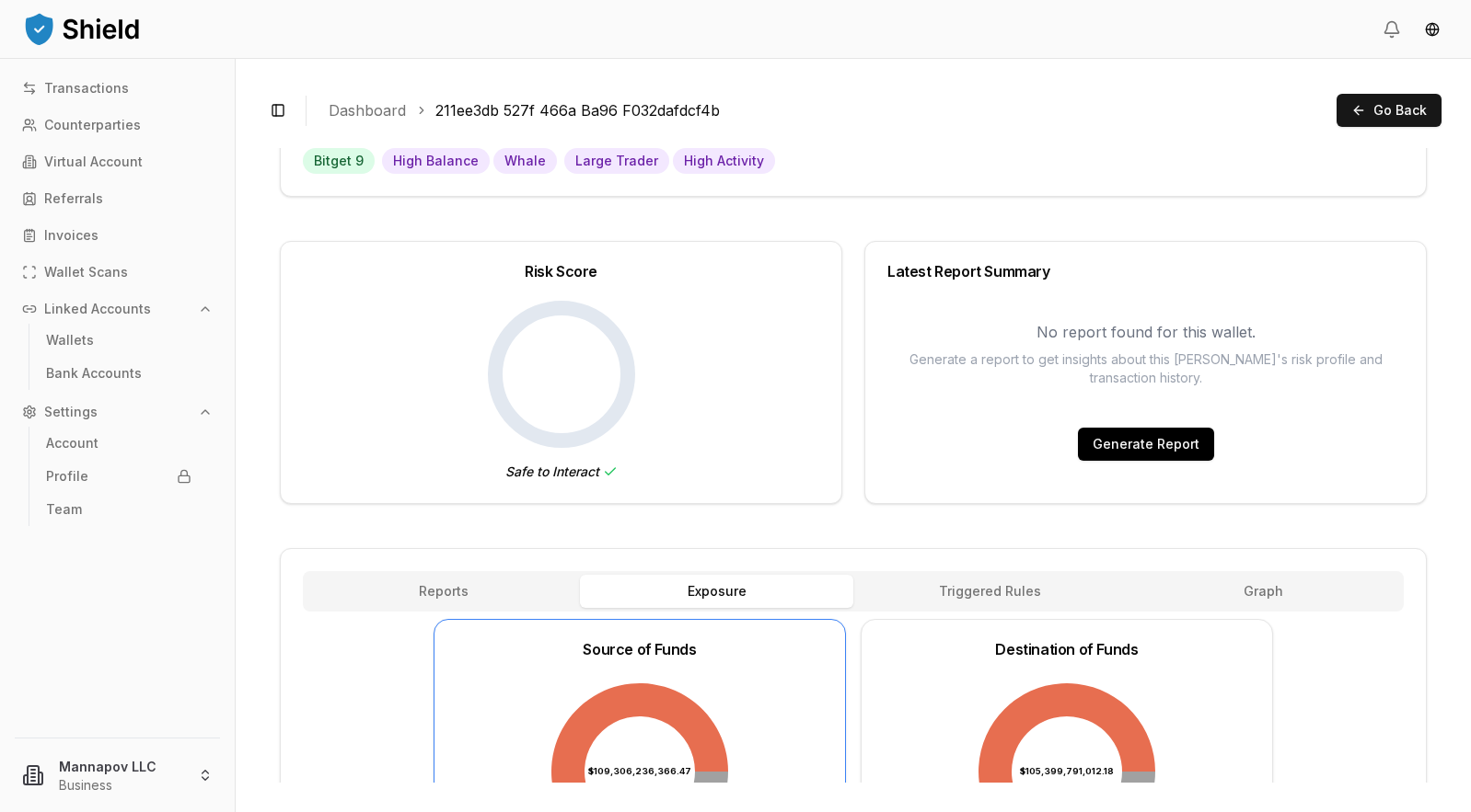
scroll to position [42, 0]
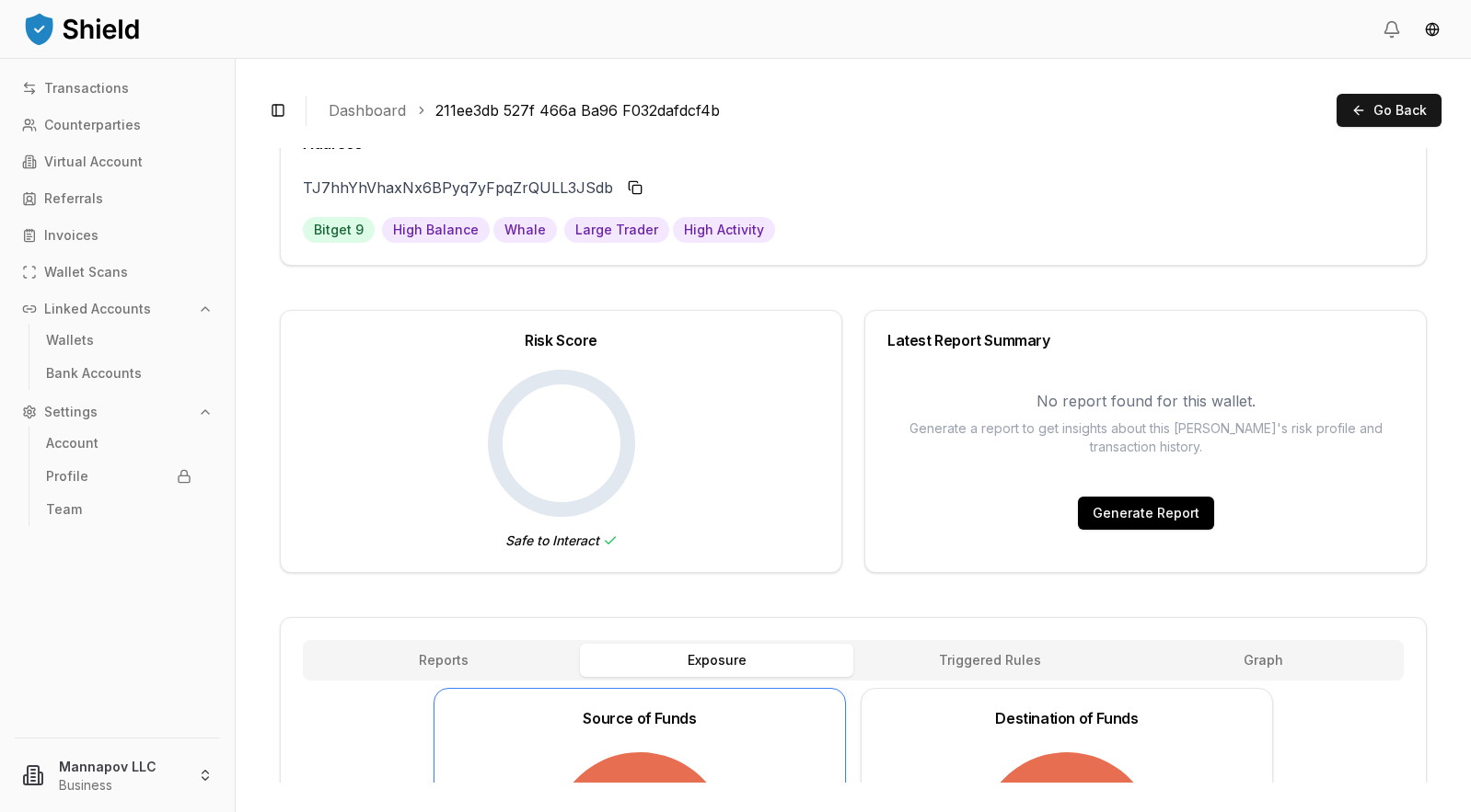
click at [1122, 514] on button "Generate Report" at bounding box center [1145, 514] width 136 height 33
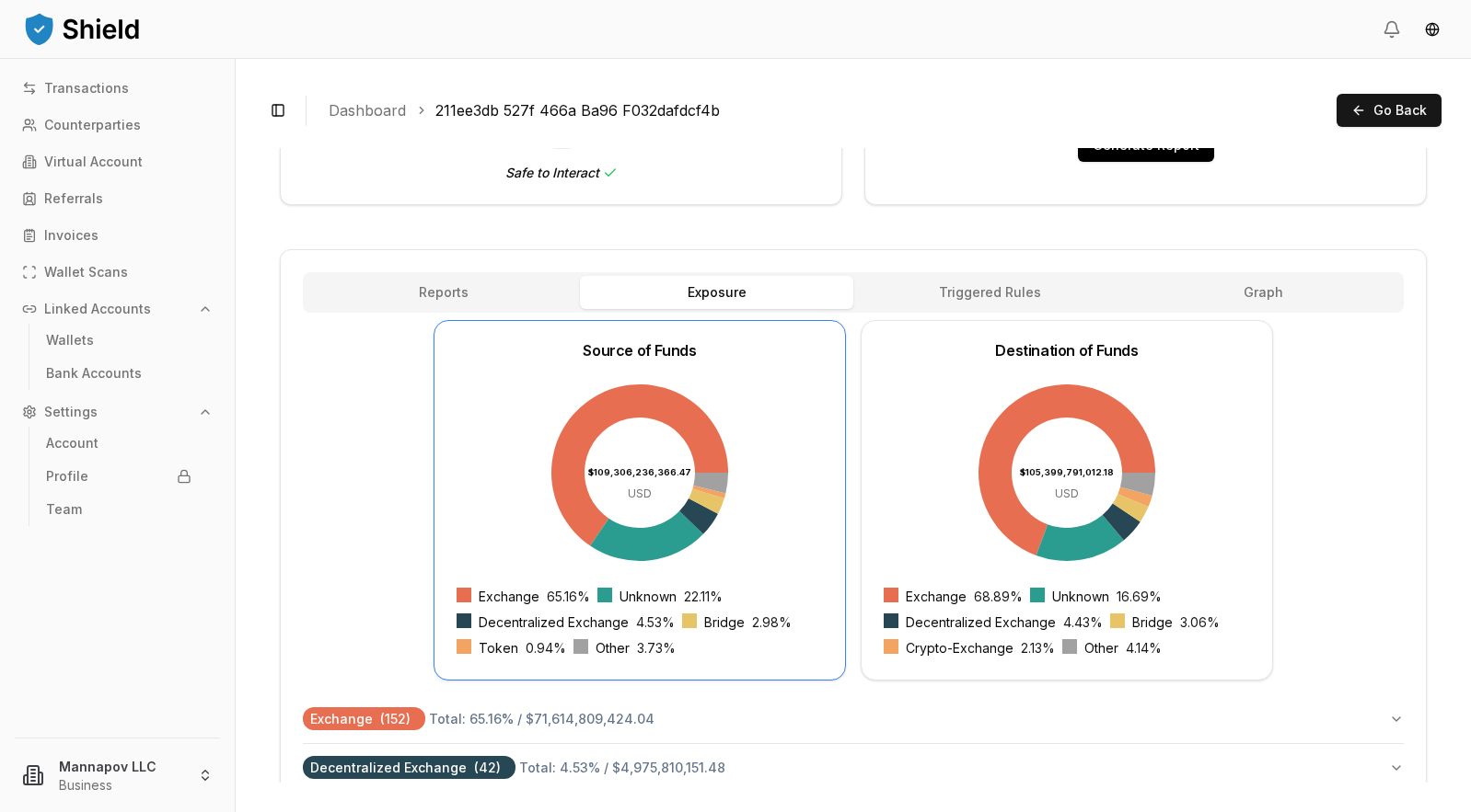
scroll to position [382, 0]
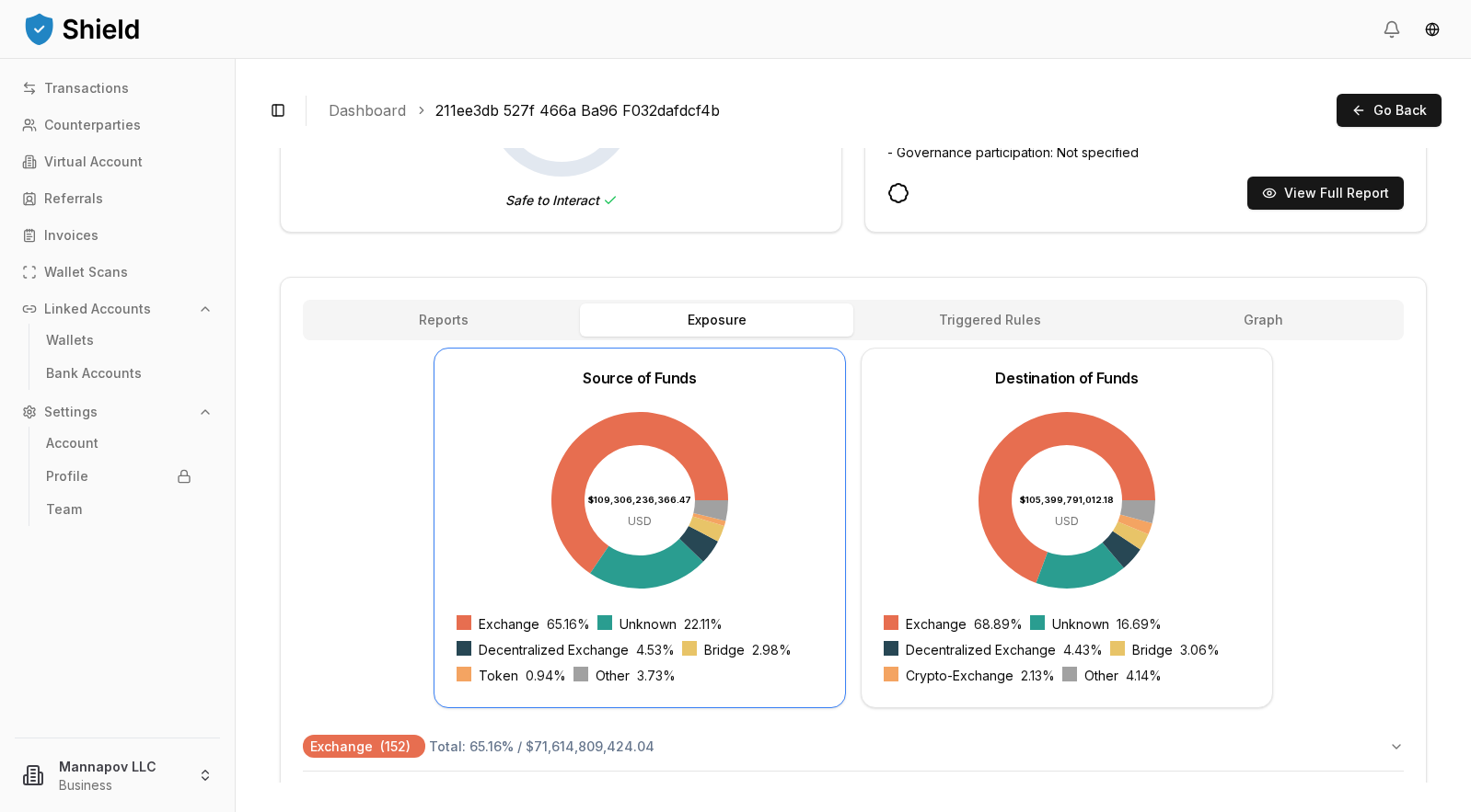
click at [448, 302] on div "Reports Exposure Rules Triggered Rules Graph" at bounding box center [853, 321] width 1100 height 41
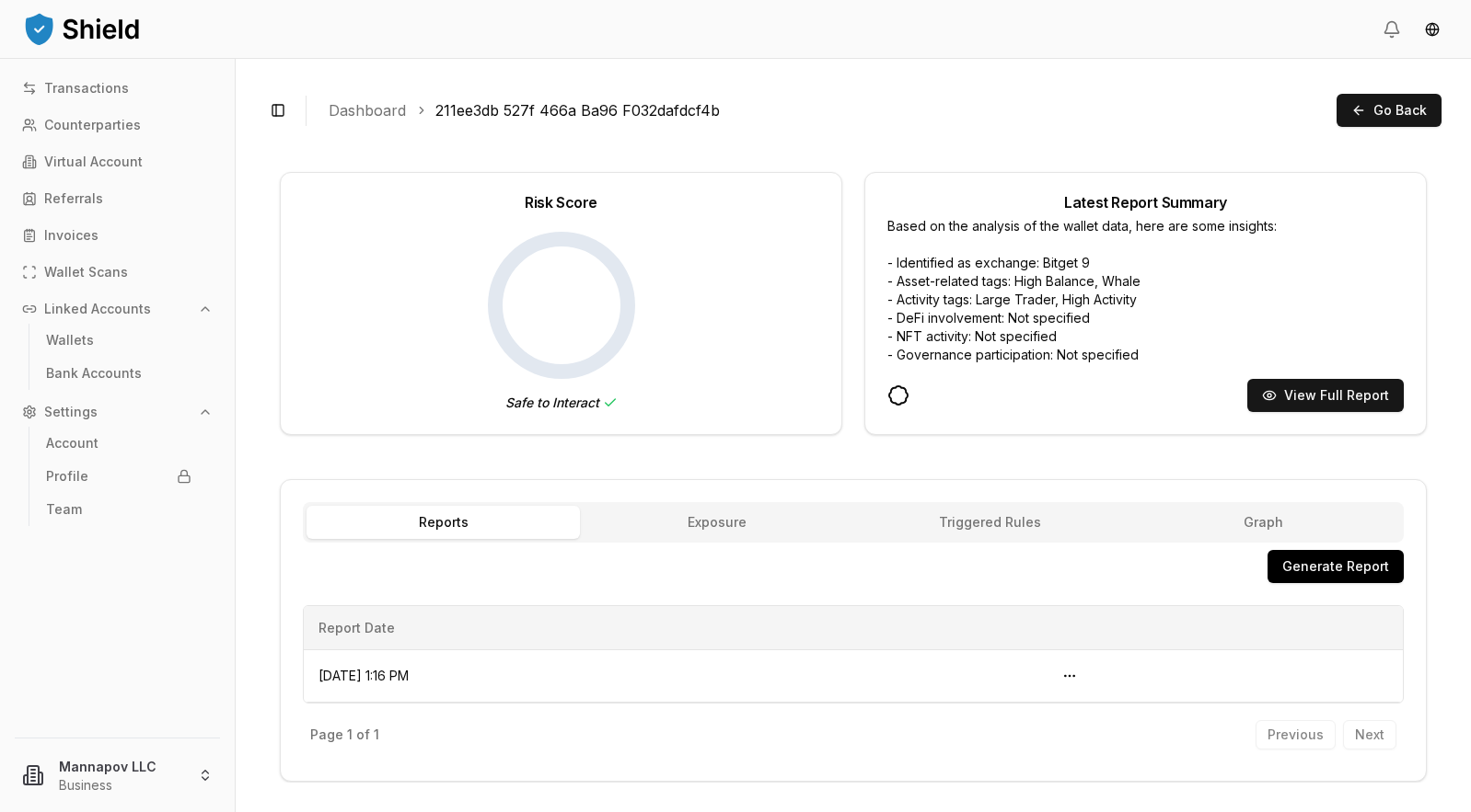
click at [444, 323] on div "Address TJ7hhYhVhaxNx6BPyq7yFpqZrQULL3JSdb TJ7hhYhV...L3JSdb Bitget 9 High Bala…" at bounding box center [853, 379] width 1147 height 807
click at [1084, 676] on button "Open menu" at bounding box center [1069, 677] width 30 height 30
click at [1015, 720] on div "View Report" at bounding box center [1061, 719] width 182 height 30
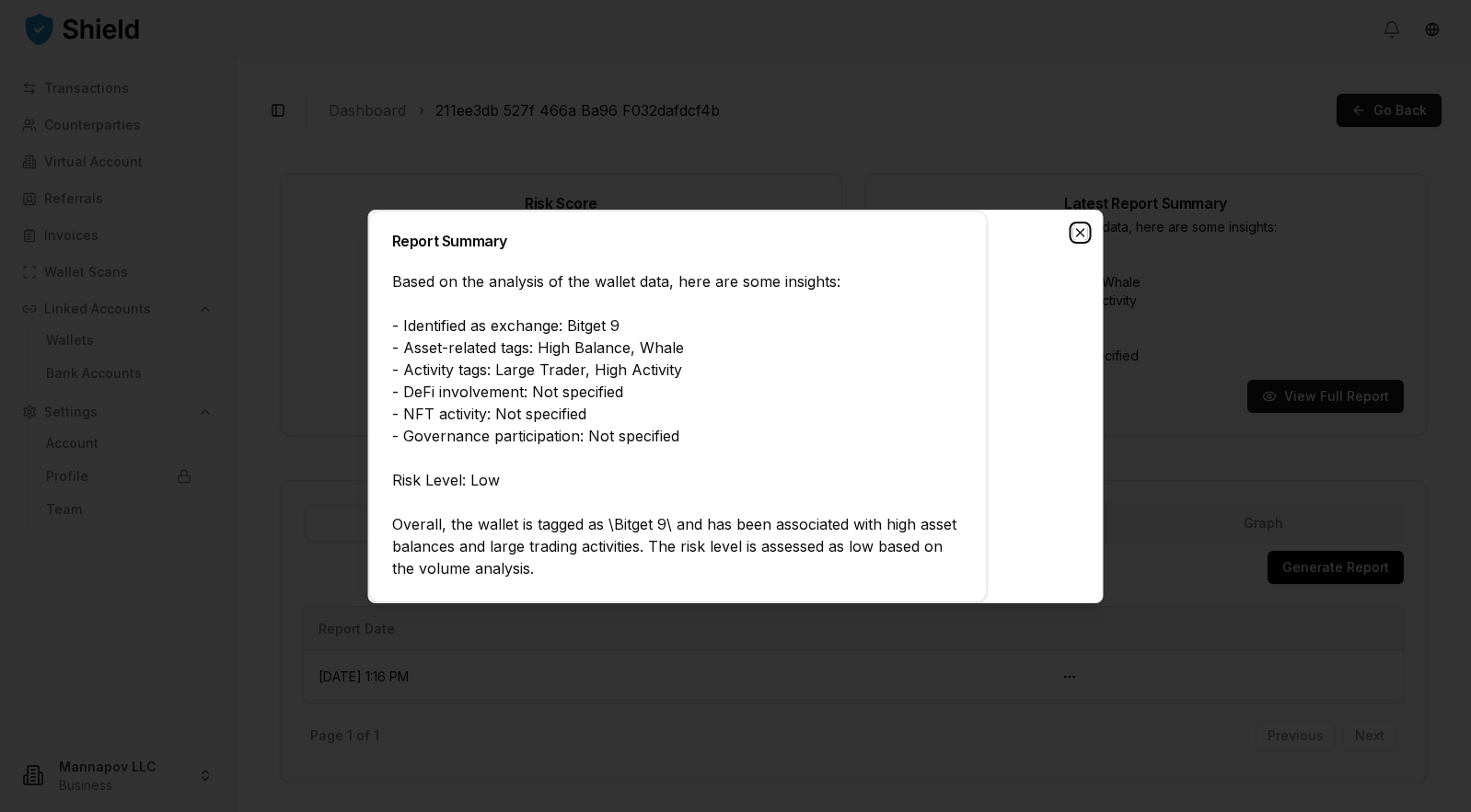
click at [1079, 230] on icon "button" at bounding box center [1080, 233] width 15 height 15
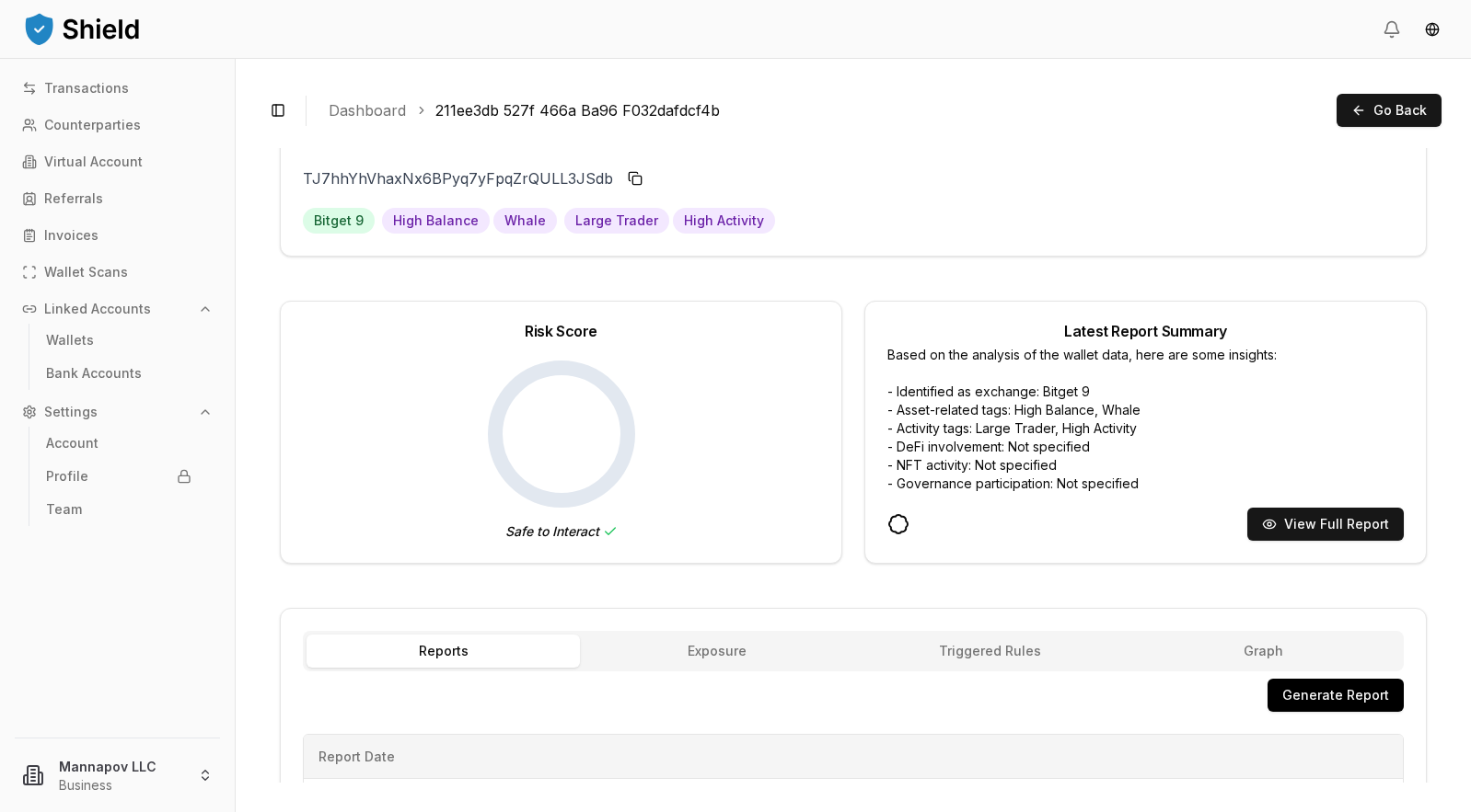
scroll to position [0, 0]
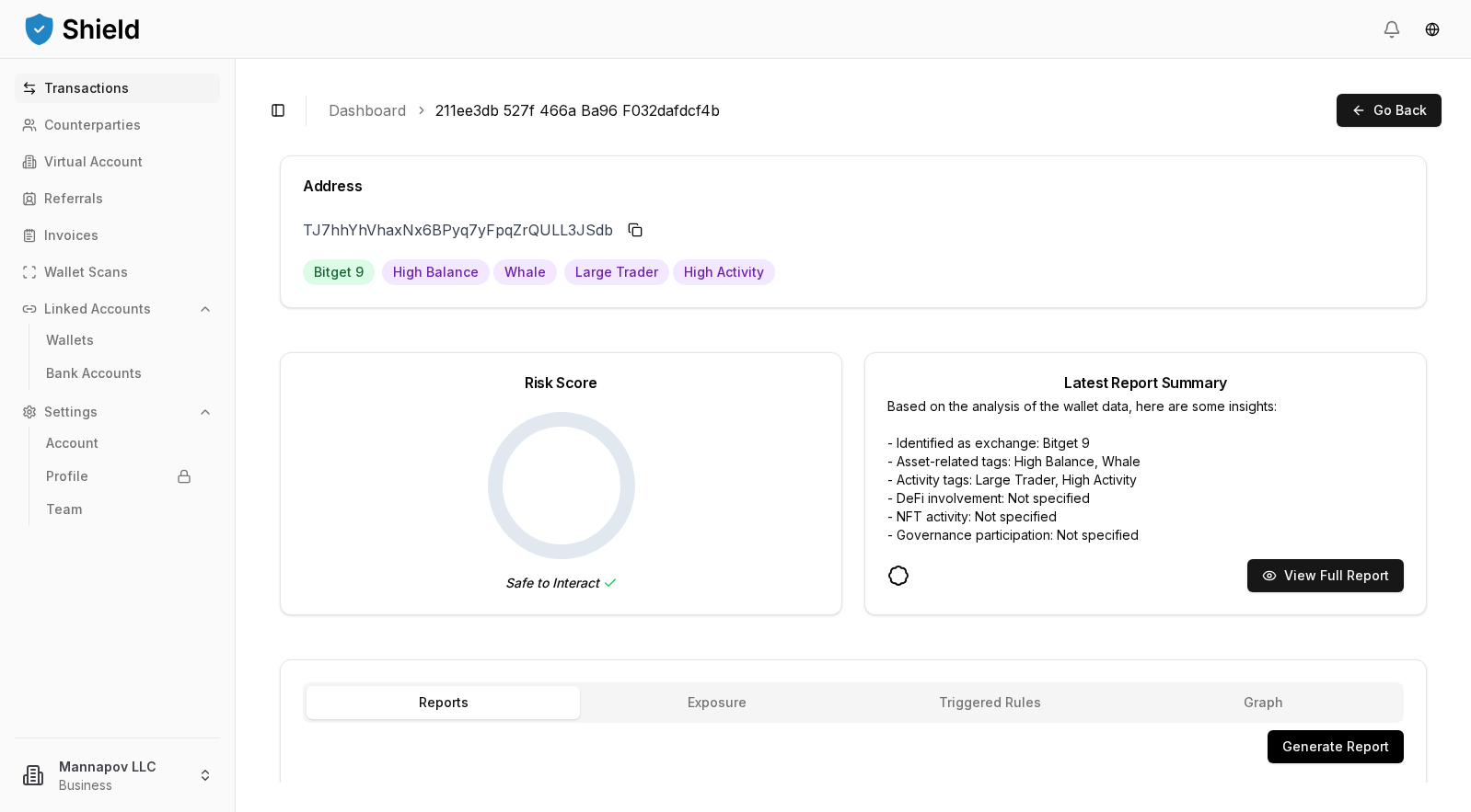
click at [96, 88] on p "Transactions" at bounding box center [87, 89] width 85 height 13
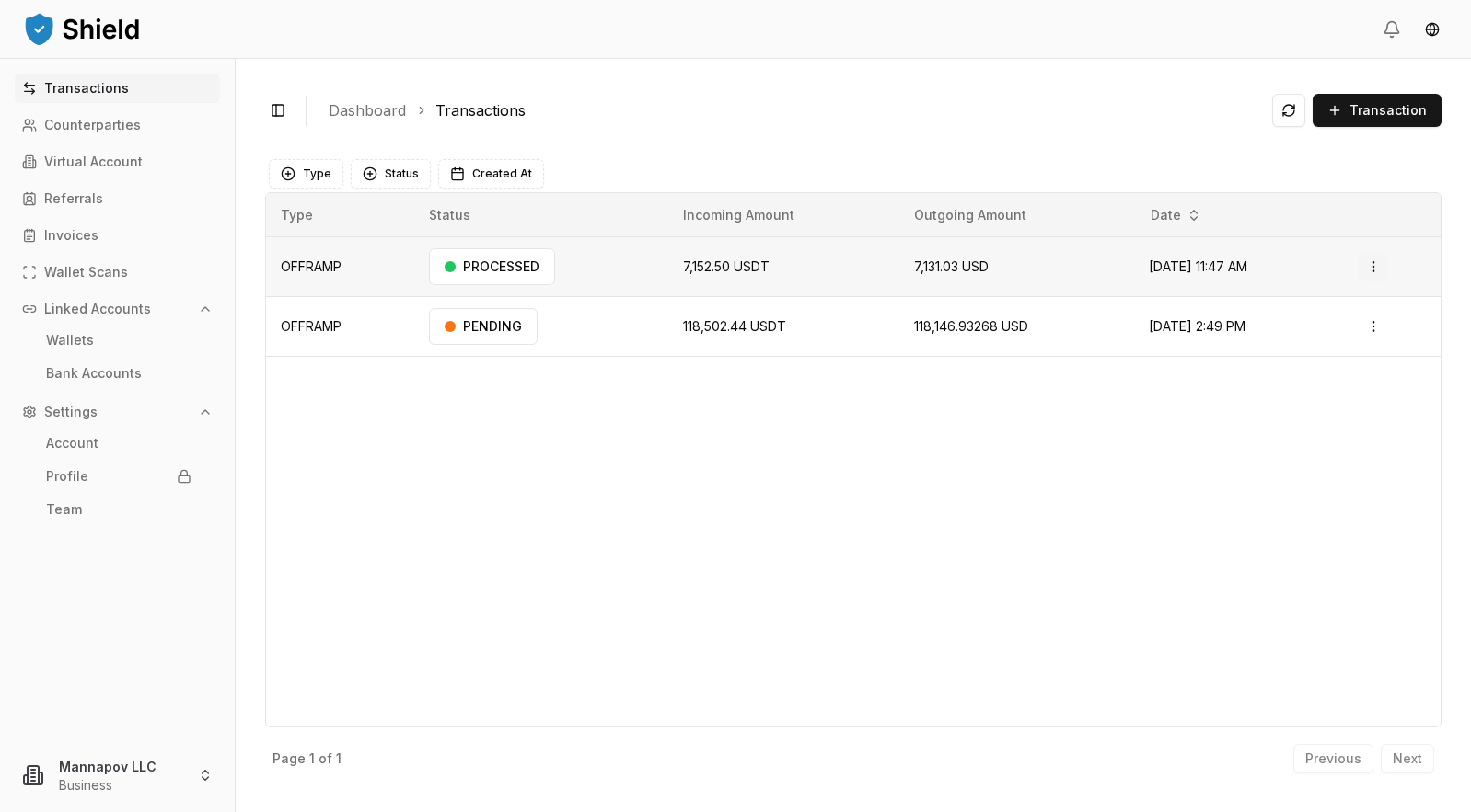
click at [1383, 268] on html "Transactions Counterparties Virtual Account Referrals Invoices Wallet Scans Lin…" at bounding box center [736, 406] width 1471 height 812
click at [1323, 344] on p "View Details" at bounding box center [1322, 341] width 68 height 11
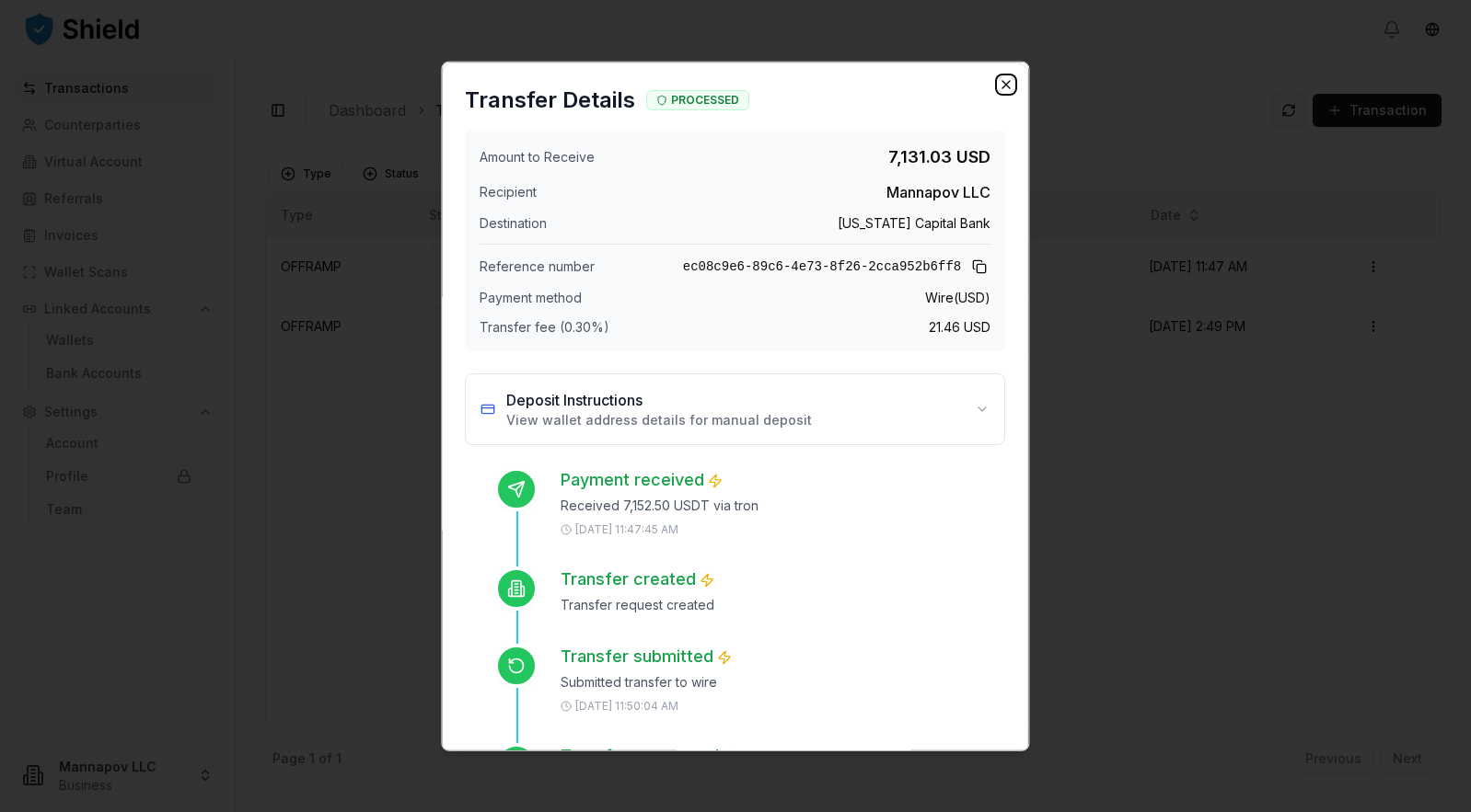
click at [1006, 84] on icon "button" at bounding box center [1007, 84] width 7 height 7
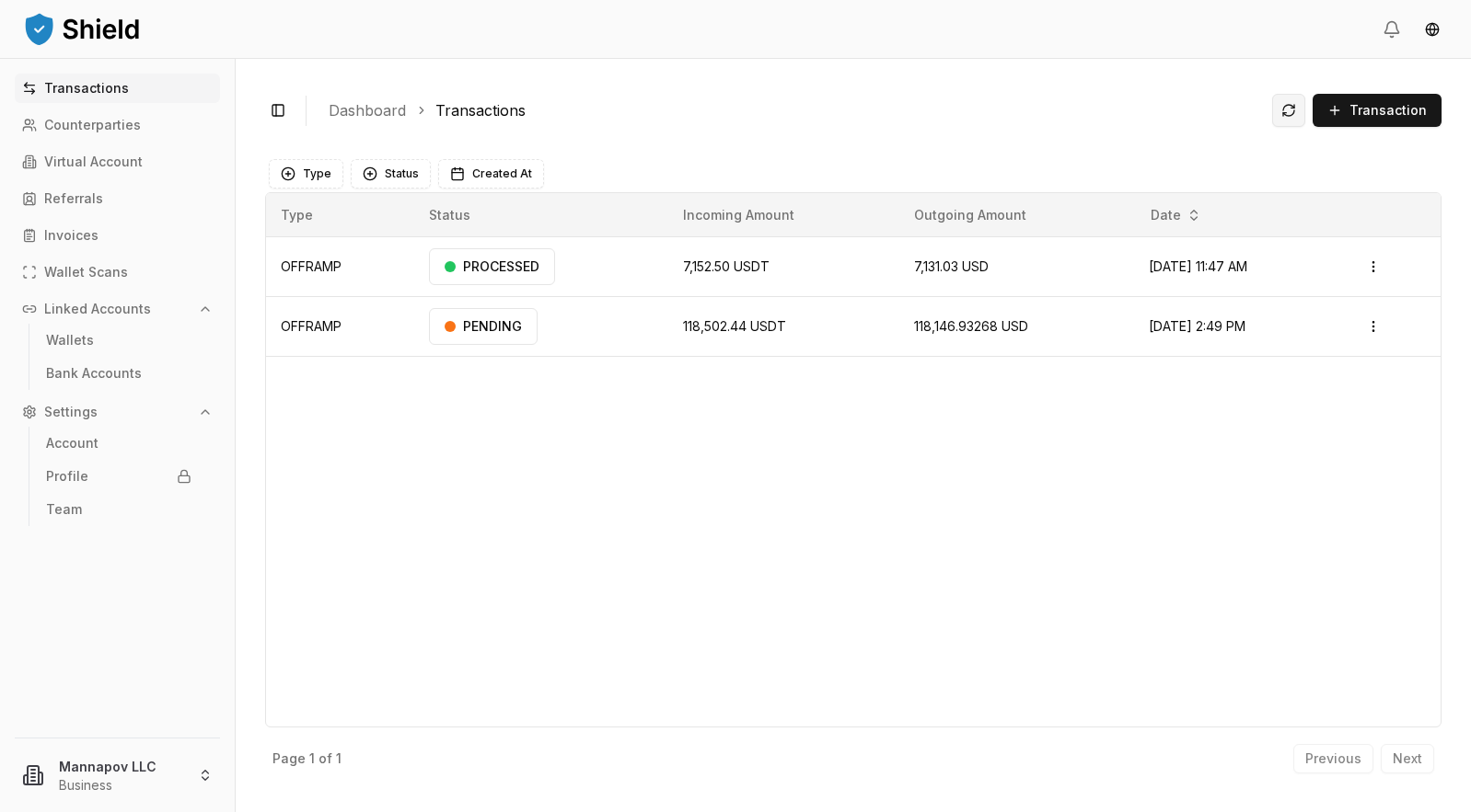
click at [1290, 111] on button at bounding box center [1288, 111] width 33 height 33
click at [899, 265] on td "7,131.03 USD" at bounding box center [1016, 267] width 236 height 60
click at [1386, 265] on html "Transactions Counterparties Virtual Account Referrals Invoices Wallet Scans Lin…" at bounding box center [736, 406] width 1471 height 812
click at [1323, 348] on div "View Details" at bounding box center [1322, 341] width 141 height 26
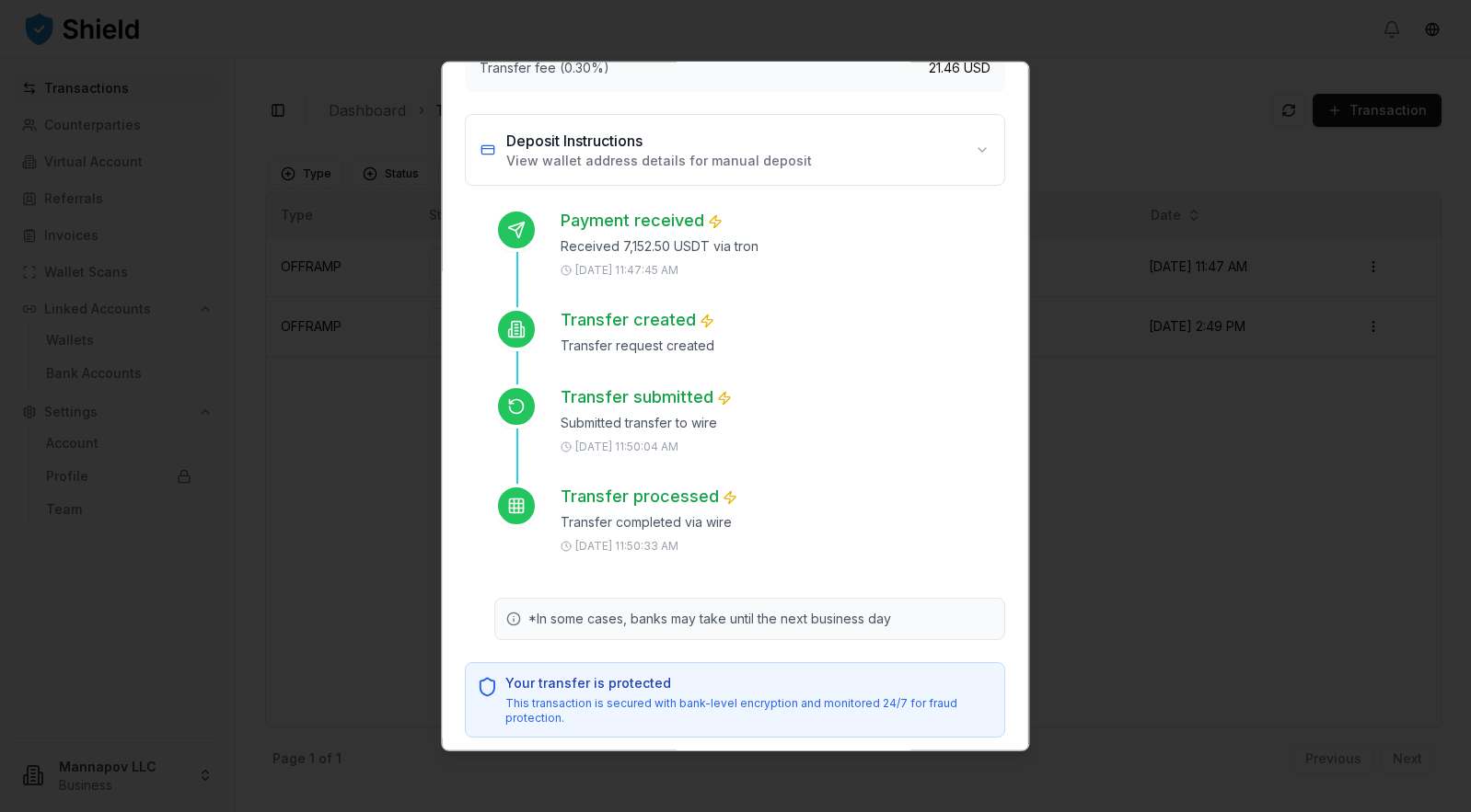
scroll to position [269, 0]
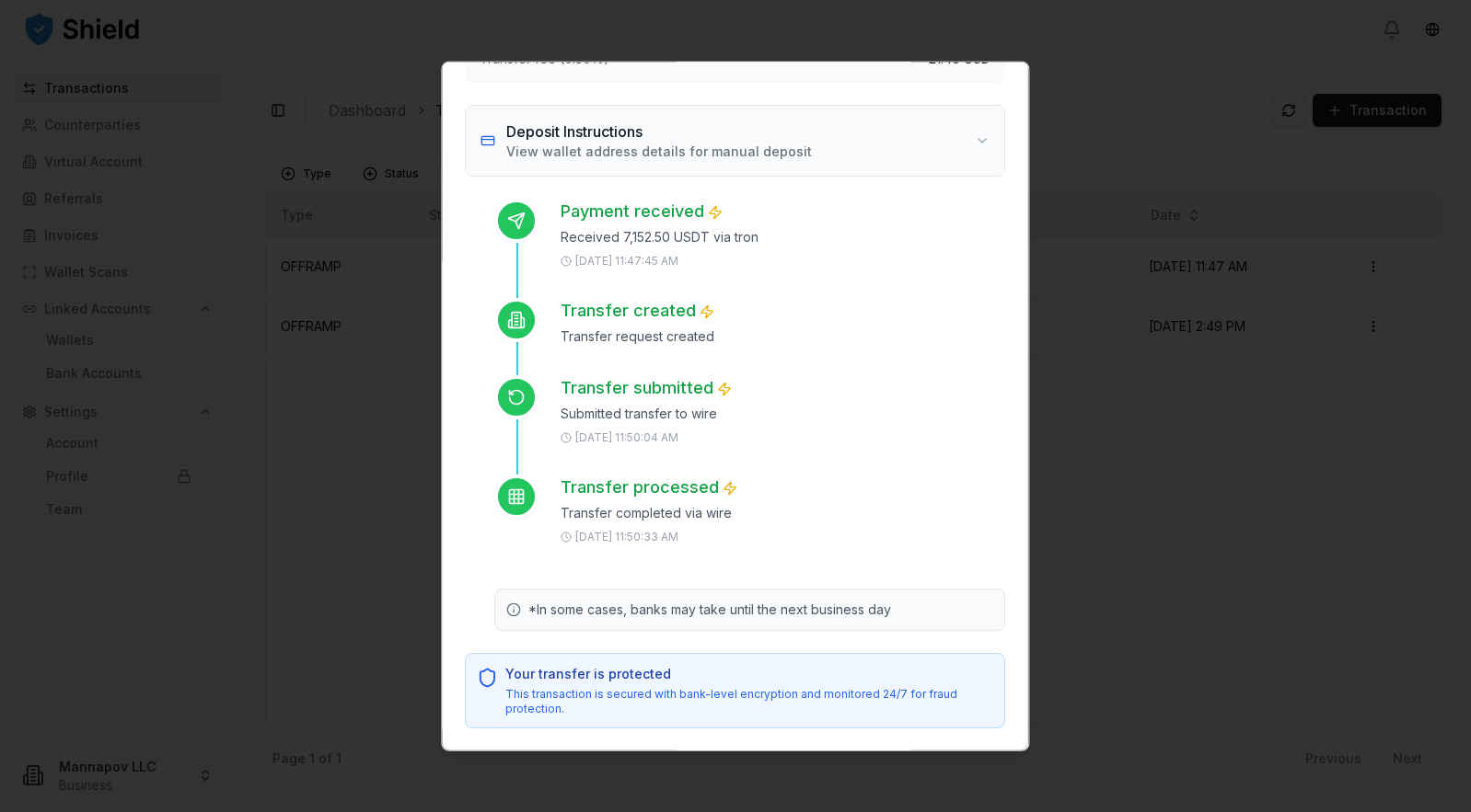
click at [984, 137] on button "Deposit Instructions View wallet address details for manual deposit" at bounding box center [735, 140] width 539 height 70
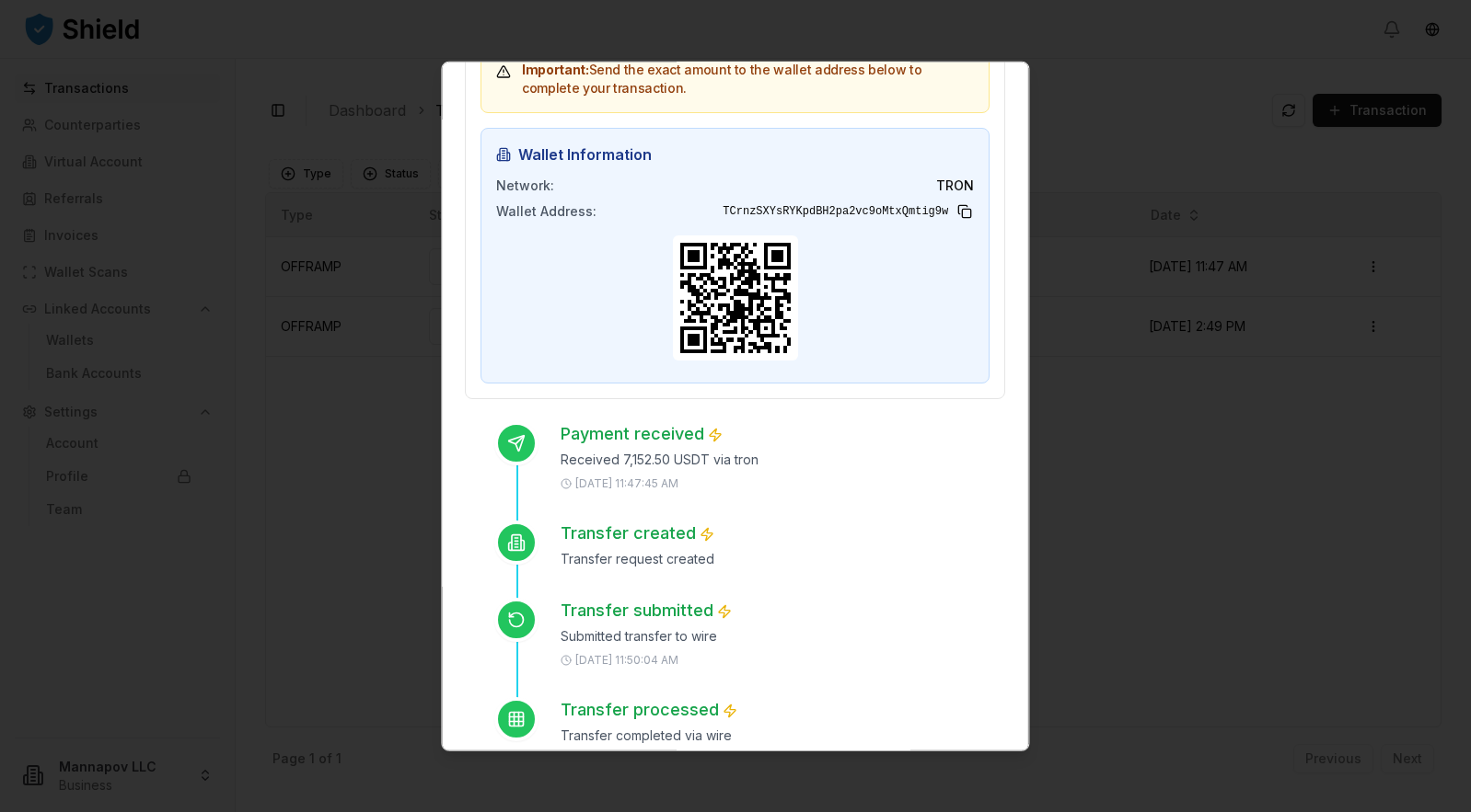
scroll to position [634, 0]
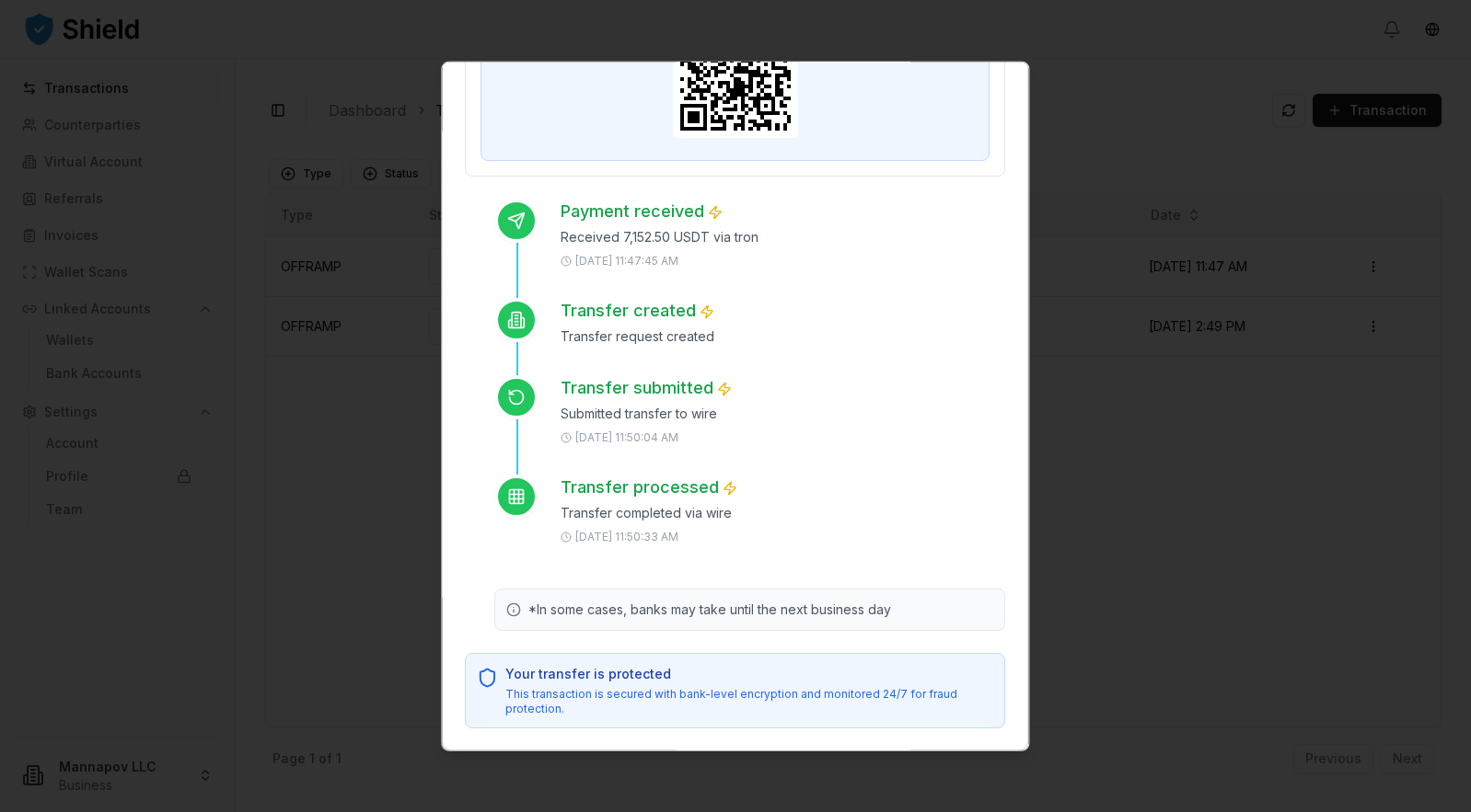
click at [690, 708] on p "This transaction is secured with bank-level encryption and monitored 24/7 for f…" at bounding box center [749, 701] width 488 height 30
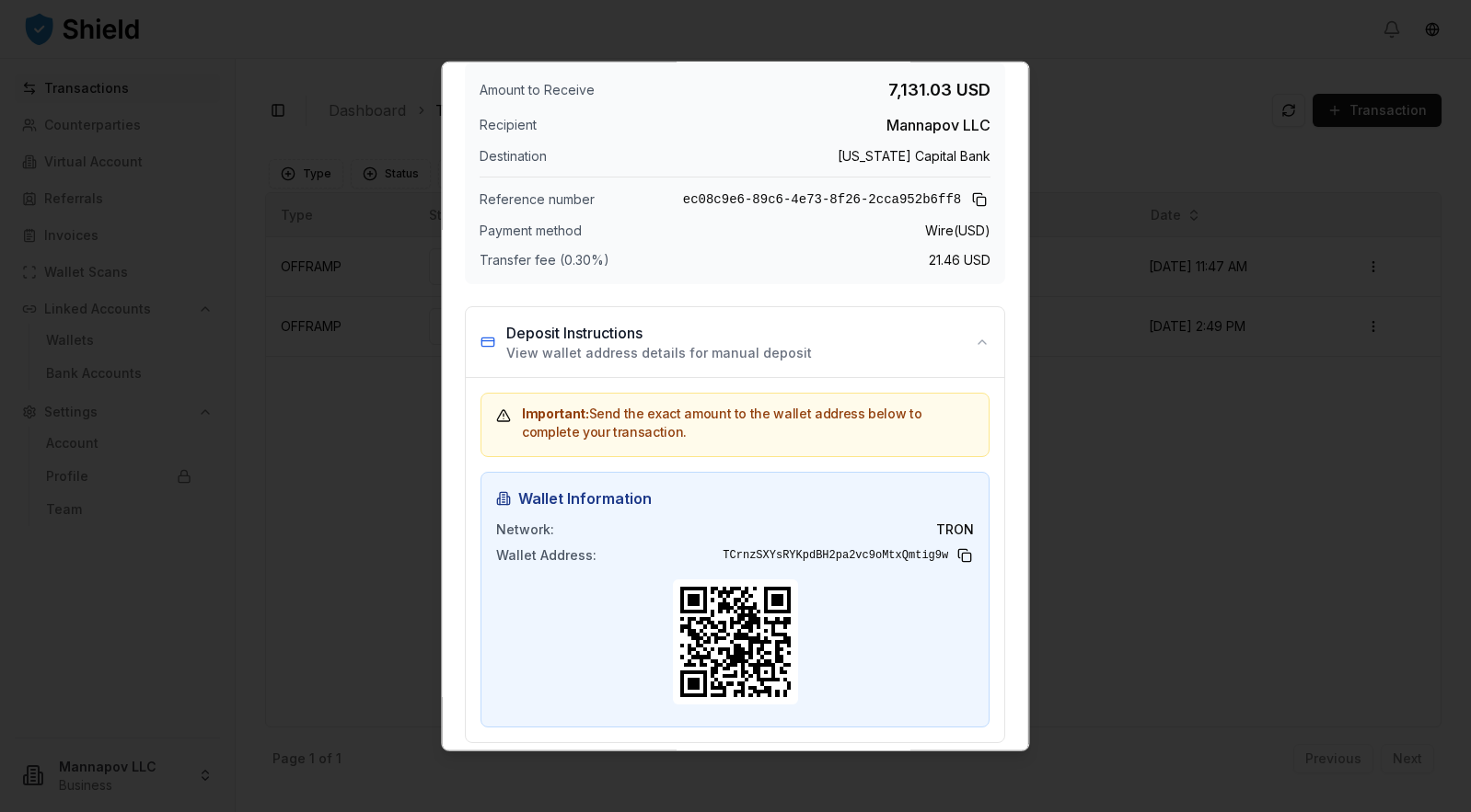
scroll to position [0, 0]
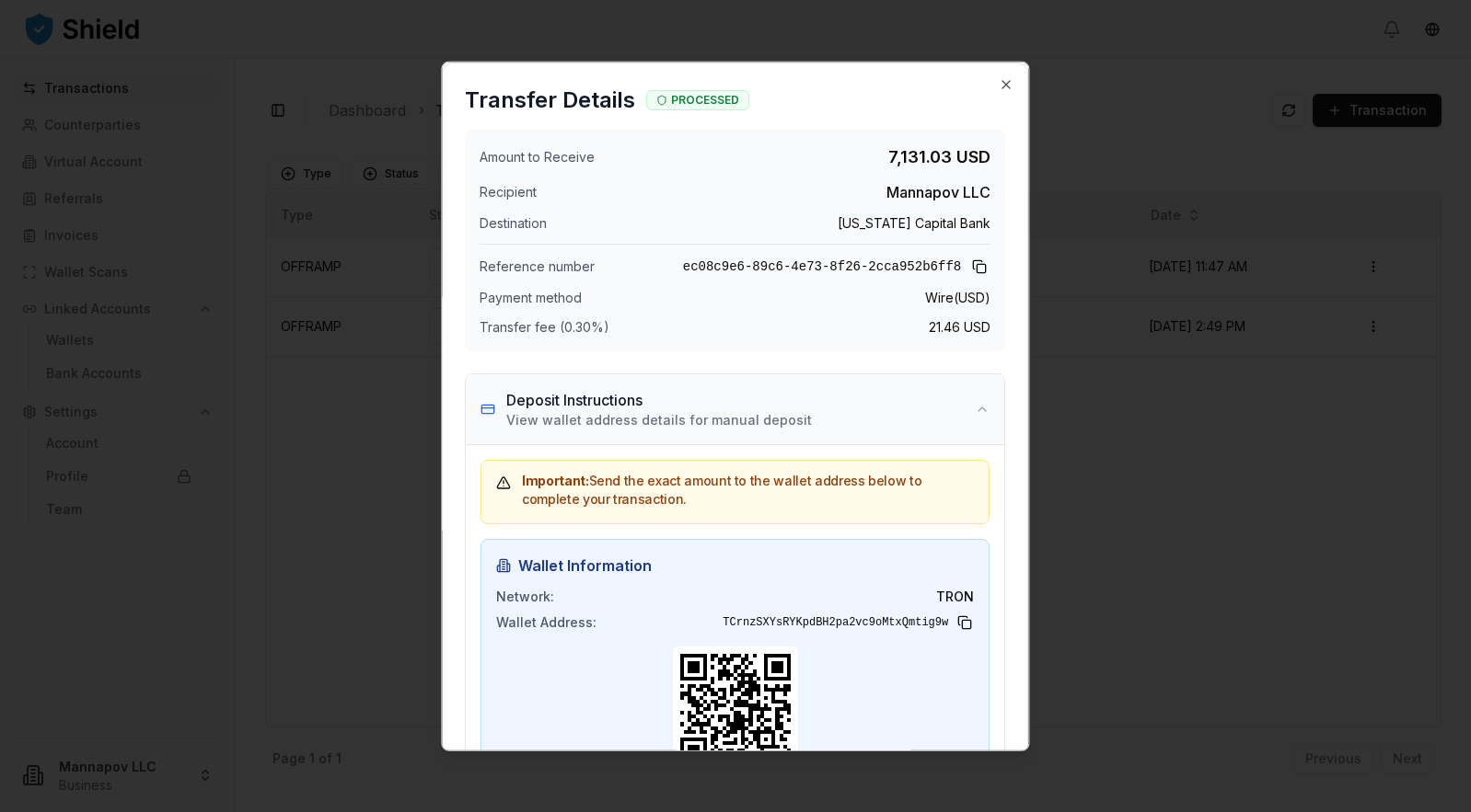
click at [984, 411] on button "Deposit Instructions View wallet address details for manual deposit" at bounding box center [735, 408] width 539 height 70
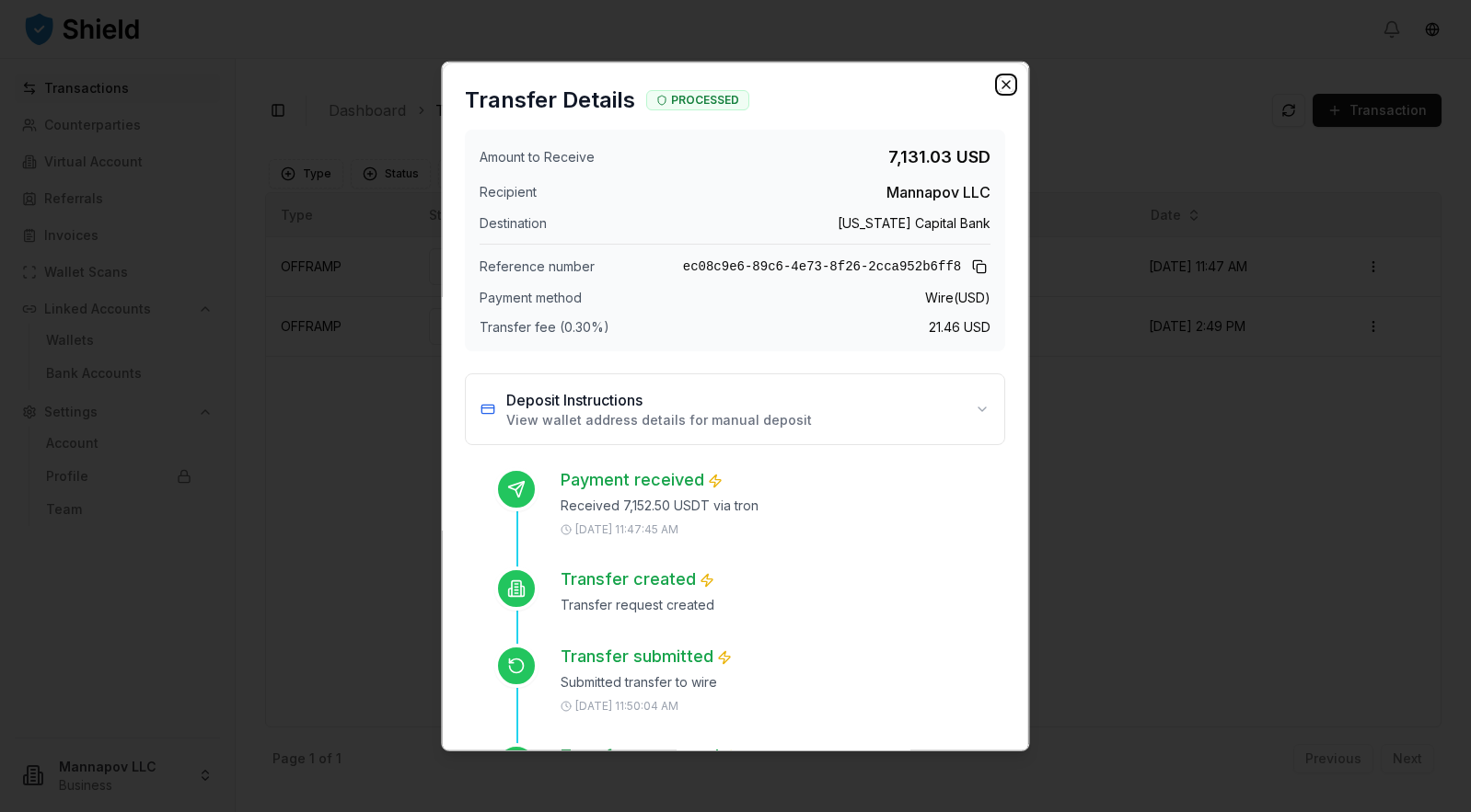
click at [1008, 80] on icon "button" at bounding box center [1007, 84] width 15 height 15
